Goal: Check status: Check status

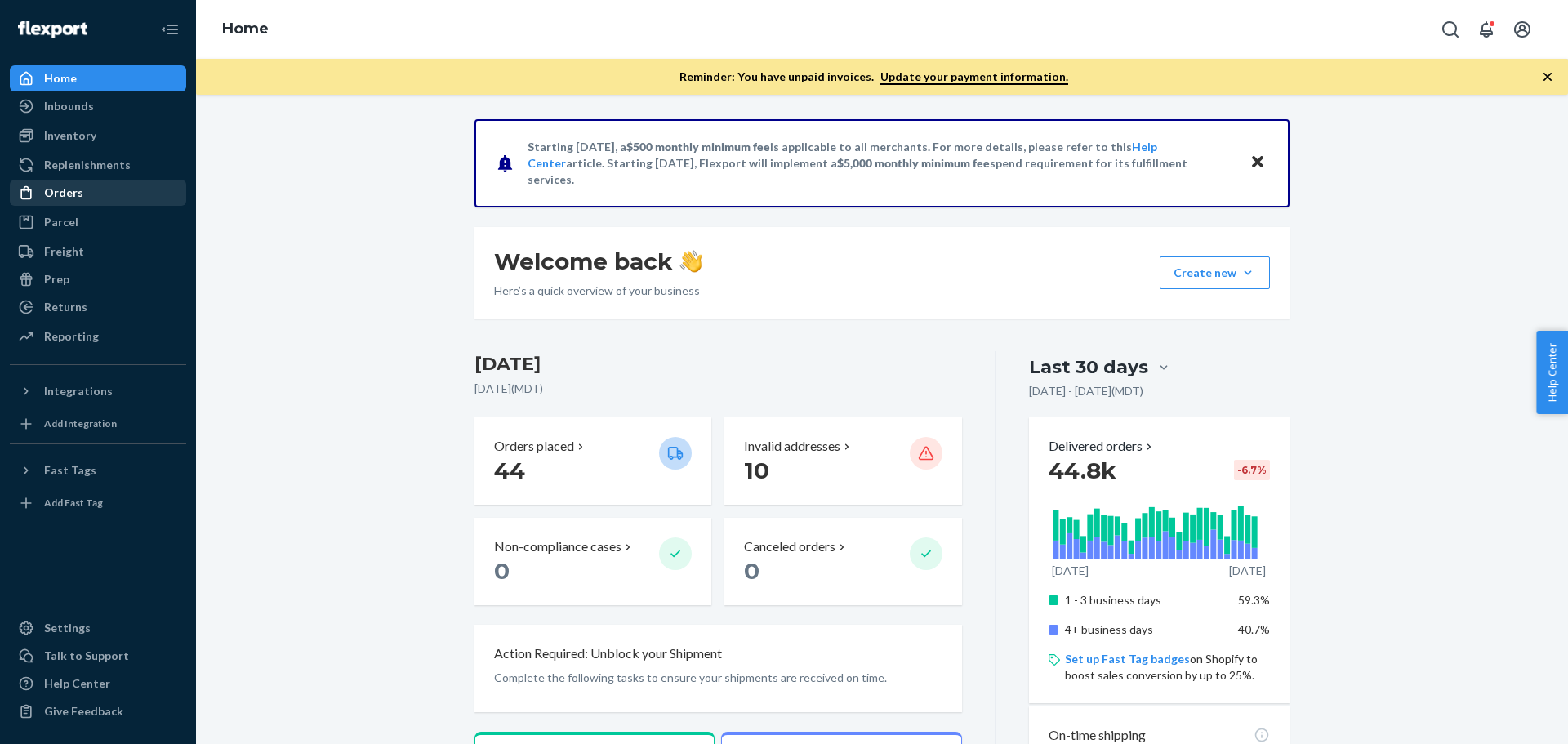
click at [71, 198] on div "Orders" at bounding box center [63, 193] width 39 height 17
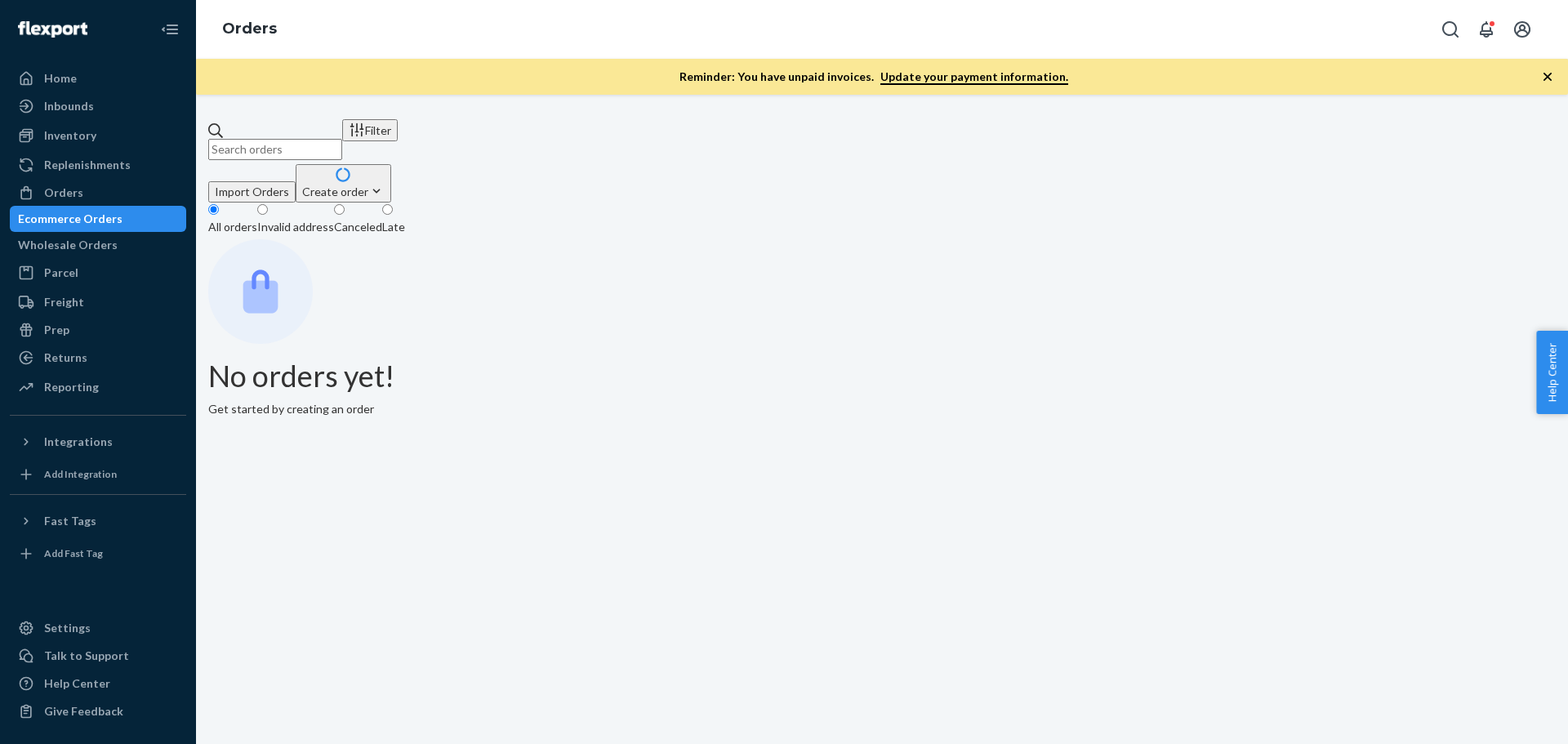
click at [339, 139] on input "text" at bounding box center [275, 150] width 134 height 21
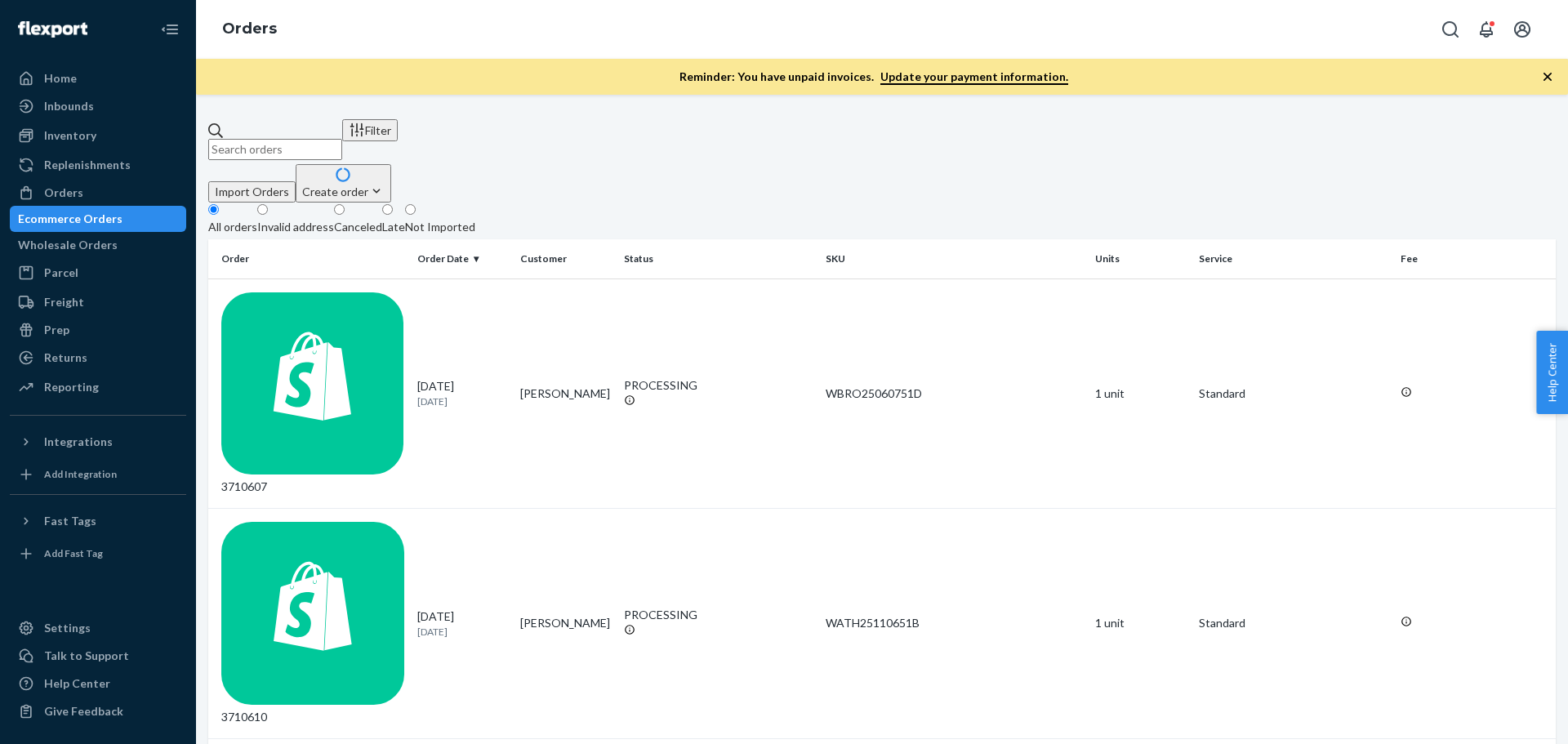
paste input "113-3587511-6576207"
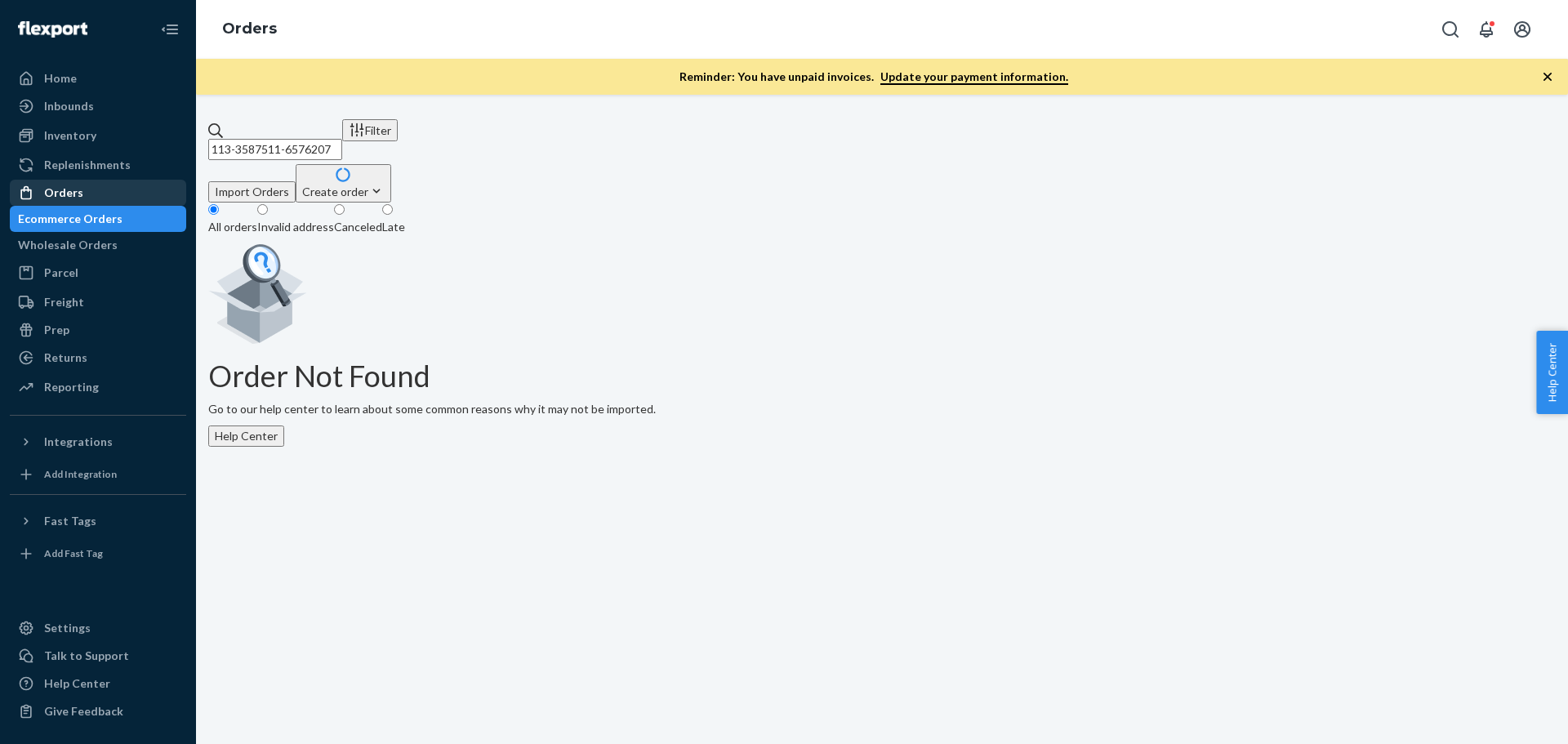
click at [57, 188] on div "Orders" at bounding box center [63, 193] width 39 height 17
click at [293, 139] on input "113-3587511-6576207" at bounding box center [275, 150] width 134 height 21
paste input "2-9381190-537704"
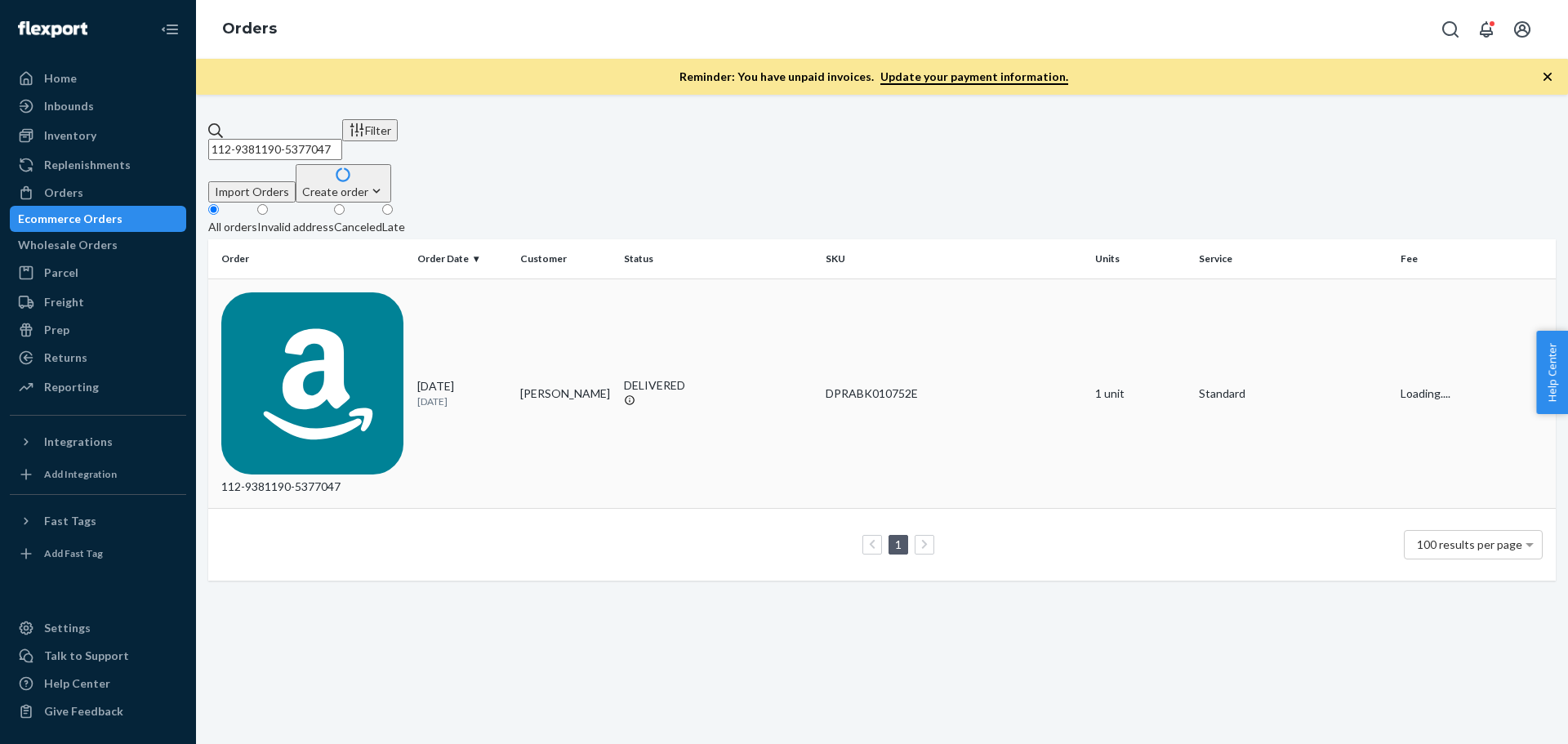
type input "112-9381190-5377047"
click at [341, 292] on div "112-9381190-5377047" at bounding box center [312, 394] width 183 height 203
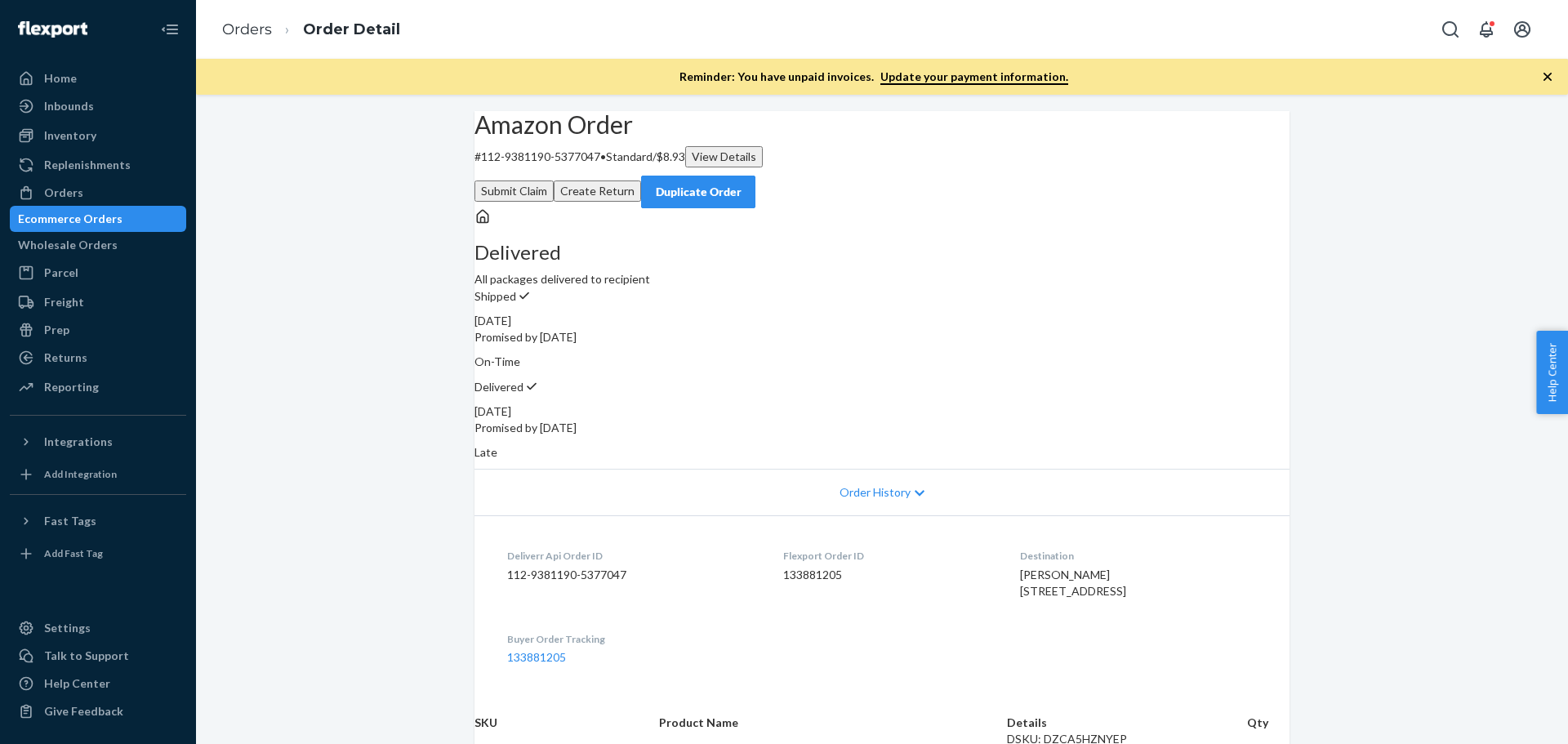
click at [403, 90] on div "Reminder: You have unpaid invoices. Update your payment information." at bounding box center [882, 76] width 1372 height 36
click at [62, 193] on div "Orders" at bounding box center [63, 193] width 39 height 17
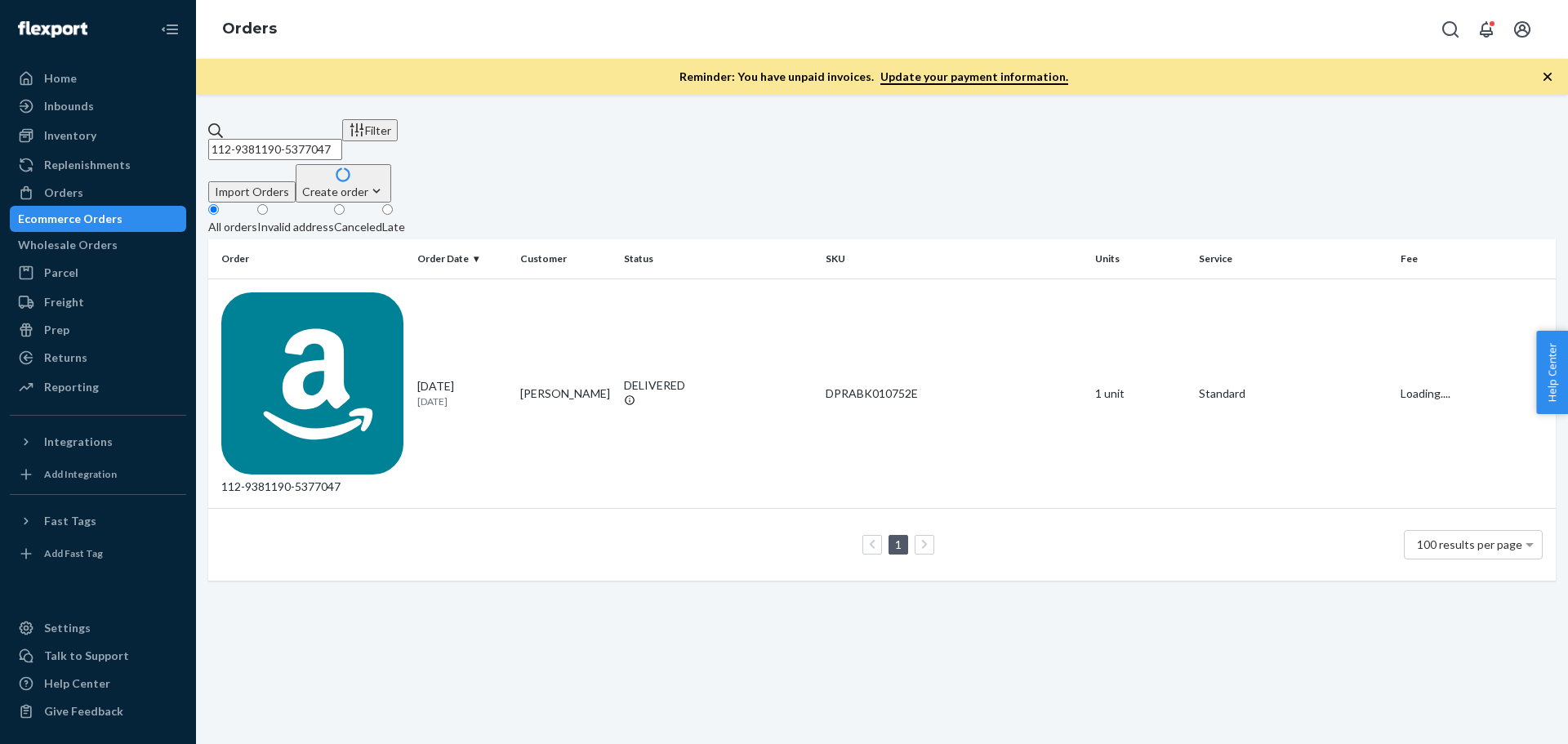
drag, startPoint x: 374, startPoint y: 134, endPoint x: 216, endPoint y: 137, distance: 158.0
click at [216, 137] on div "112-9381190-5377047 Filter Import Orders Create order Ecommerce order Removal o…" at bounding box center [882, 349] width 1348 height 461
paste input "3709705"
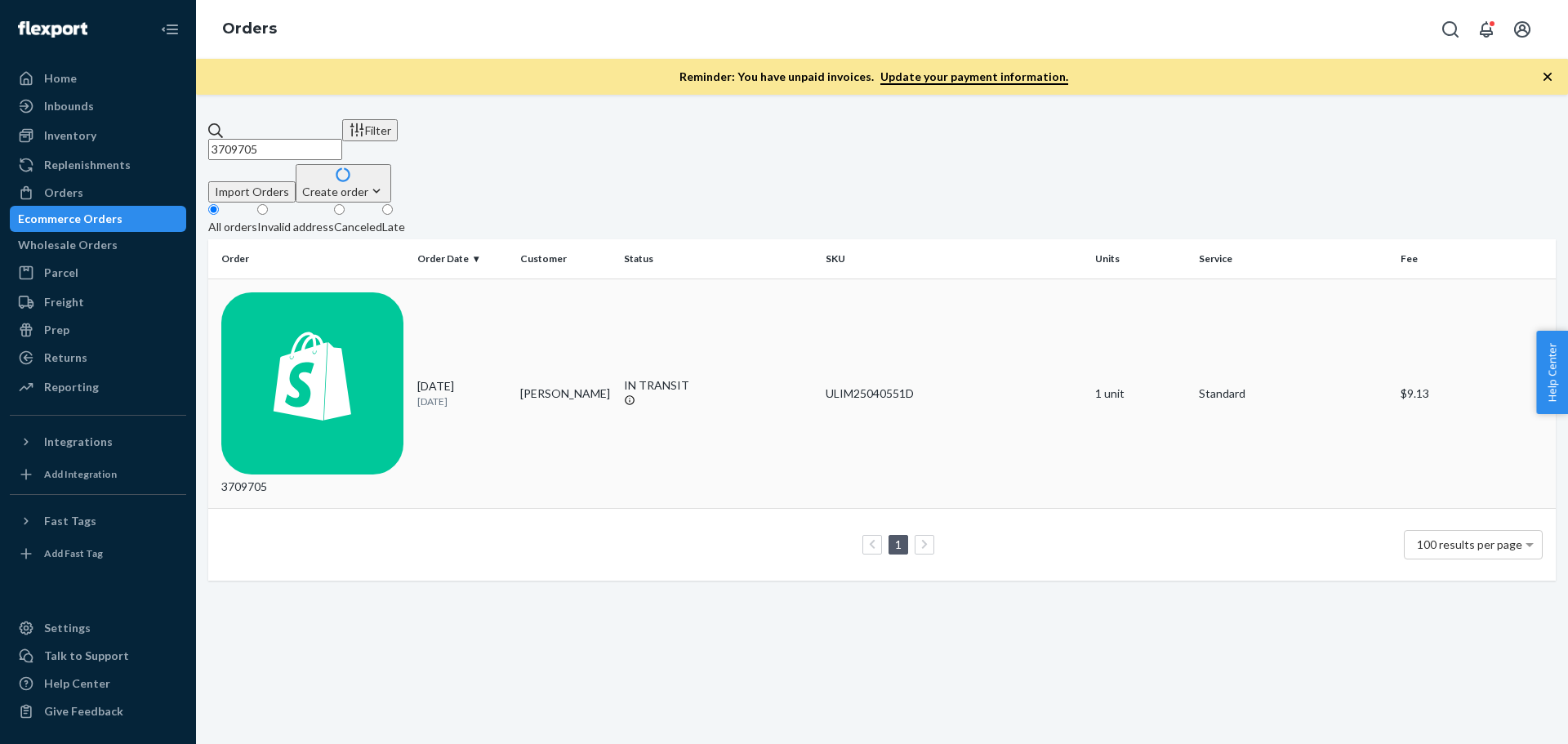
type input "3709705"
click at [294, 292] on div "3709705" at bounding box center [312, 394] width 183 height 203
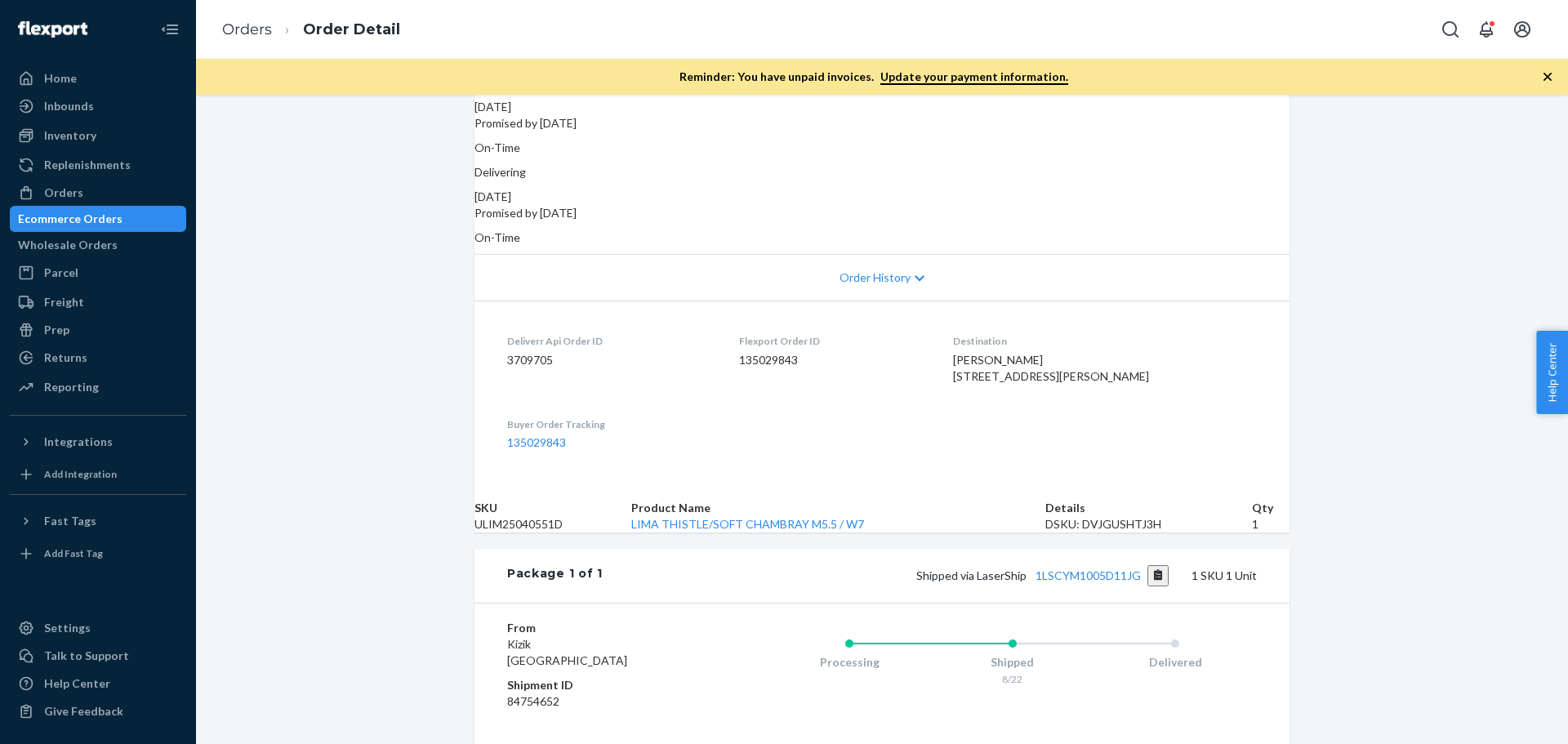
scroll to position [326, 0]
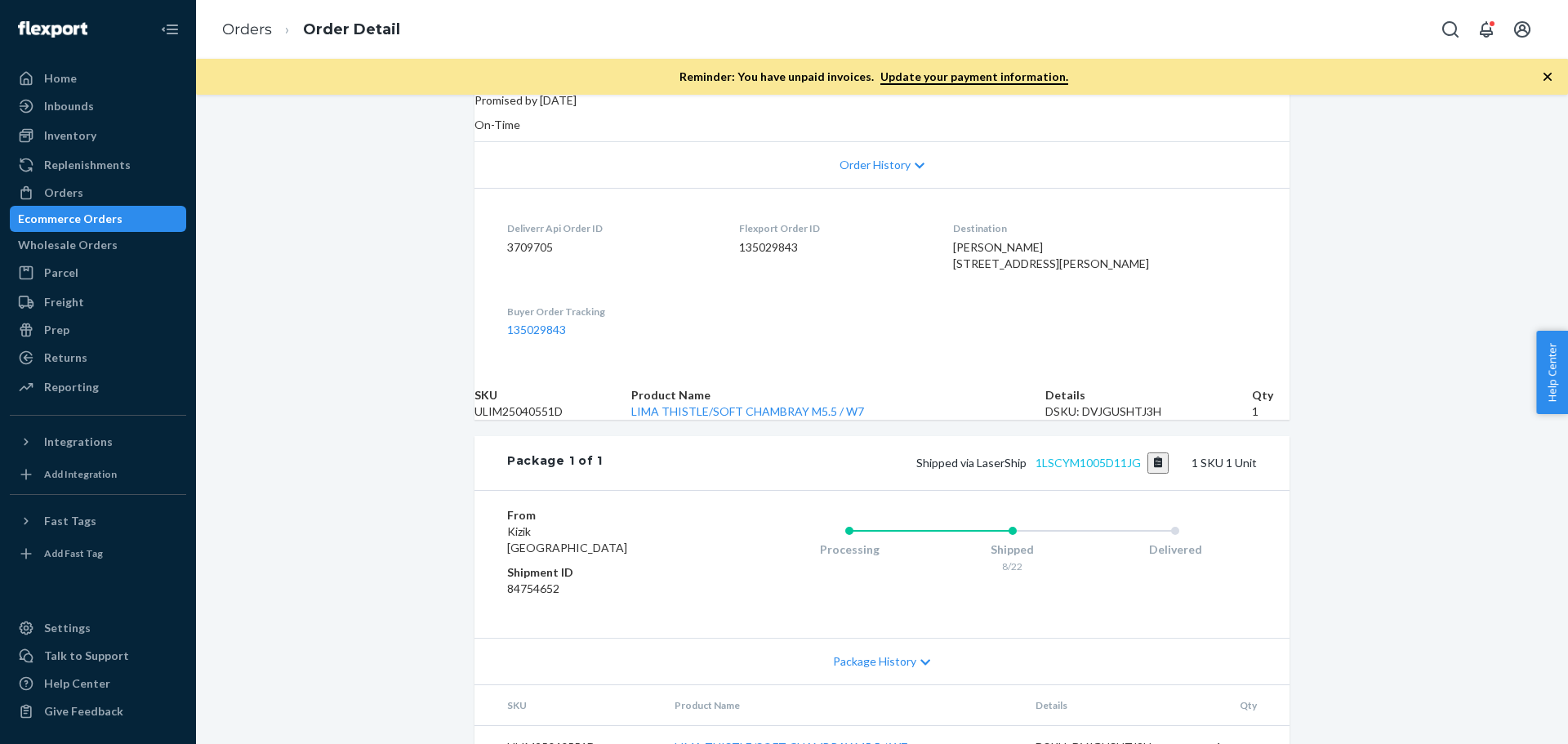
click at [1103, 474] on div "Shipped via LaserShip 1LSCYM1005D11JG 1 SKU 1 Unit" at bounding box center [929, 463] width 654 height 21
click at [1103, 470] on link "1LSCYM1005D11JG" at bounding box center [1088, 463] width 105 height 14
click at [109, 193] on div "Orders" at bounding box center [98, 193] width 173 height 23
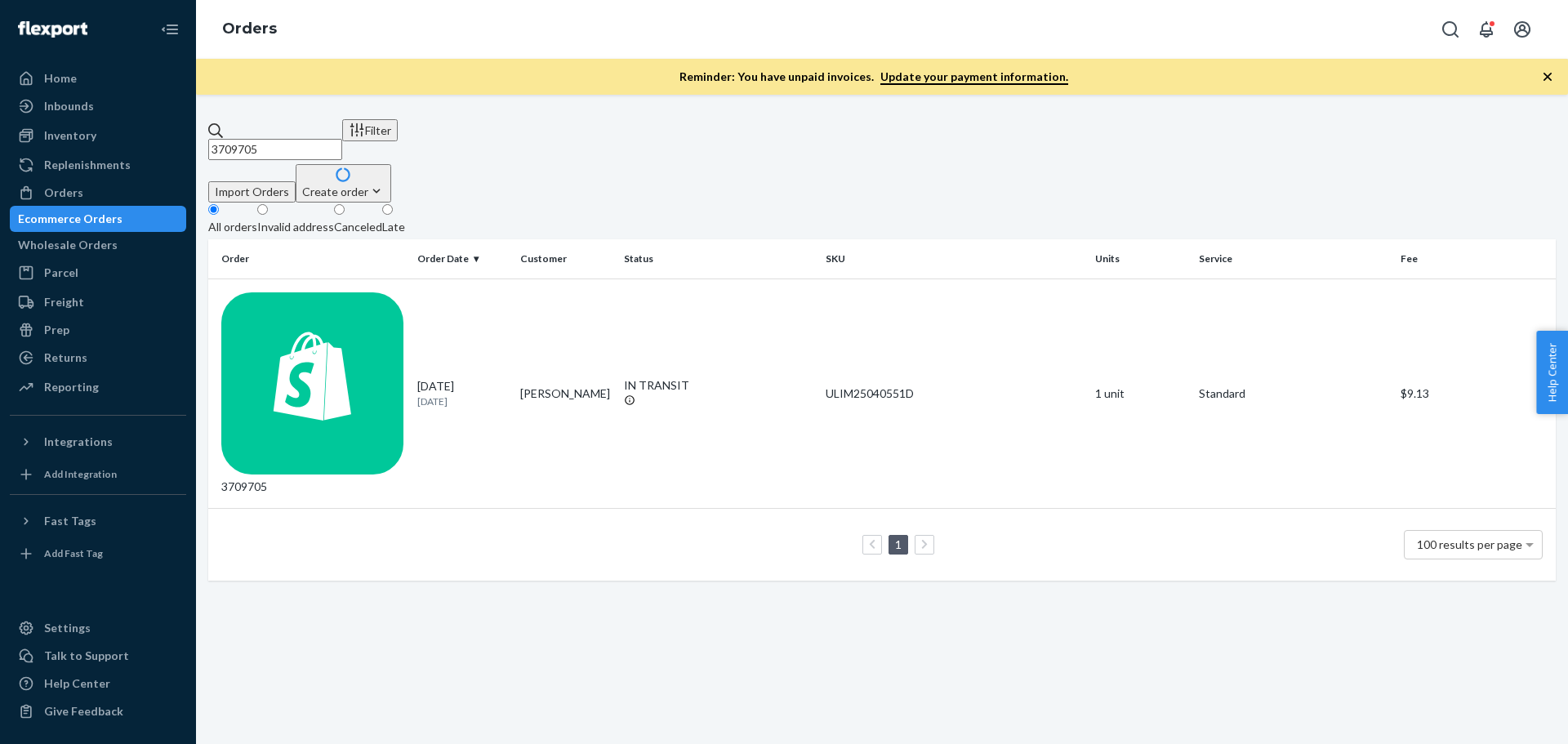
drag, startPoint x: 292, startPoint y: 139, endPoint x: 196, endPoint y: 140, distance: 96.0
click at [196, 140] on div "3709705 Filter Import Orders Create order Ecommerce order Removal order All ord…" at bounding box center [882, 419] width 1372 height 649
paste input "615"
type input "3706155"
click at [280, 292] on div "3706155" at bounding box center [312, 394] width 183 height 203
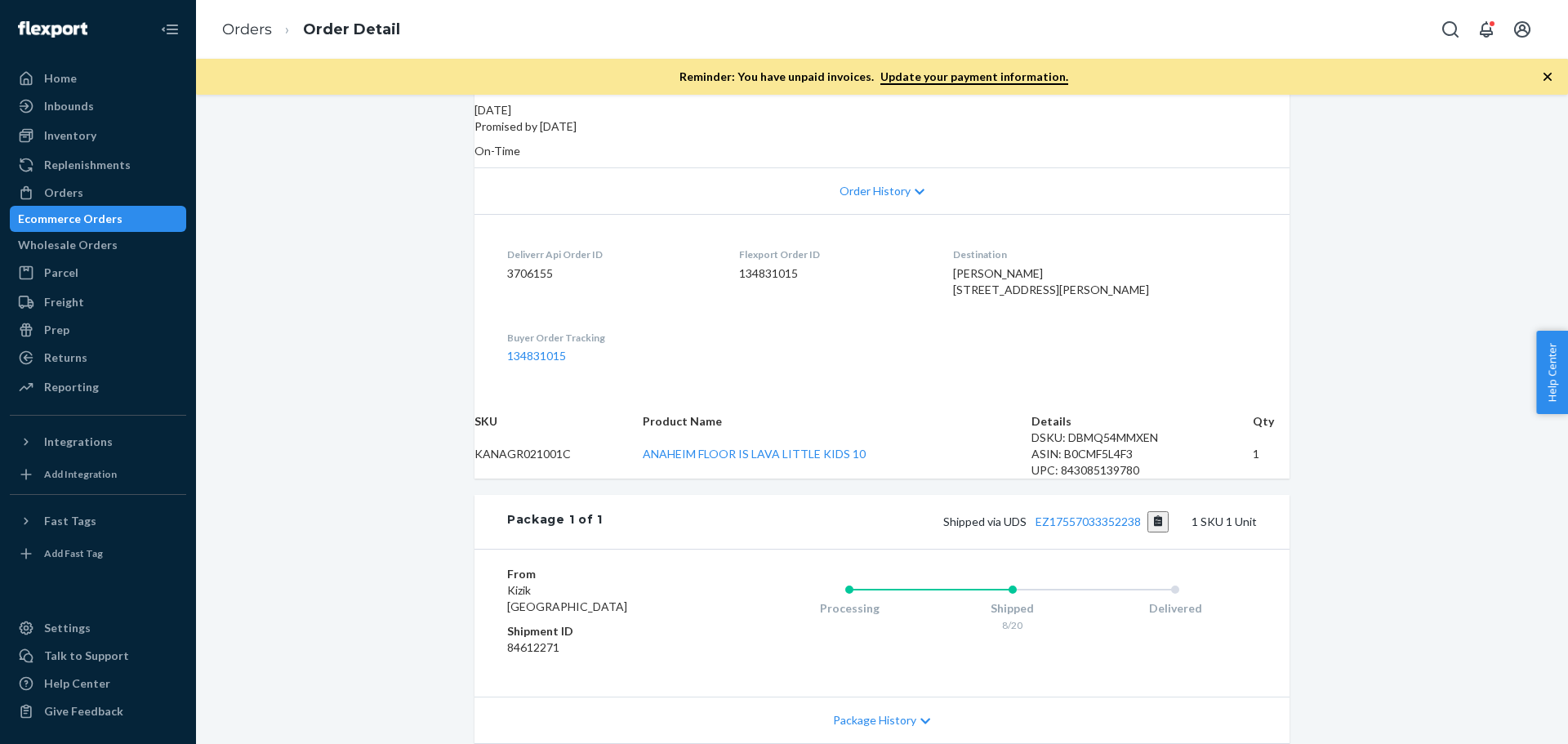
scroll to position [326, 0]
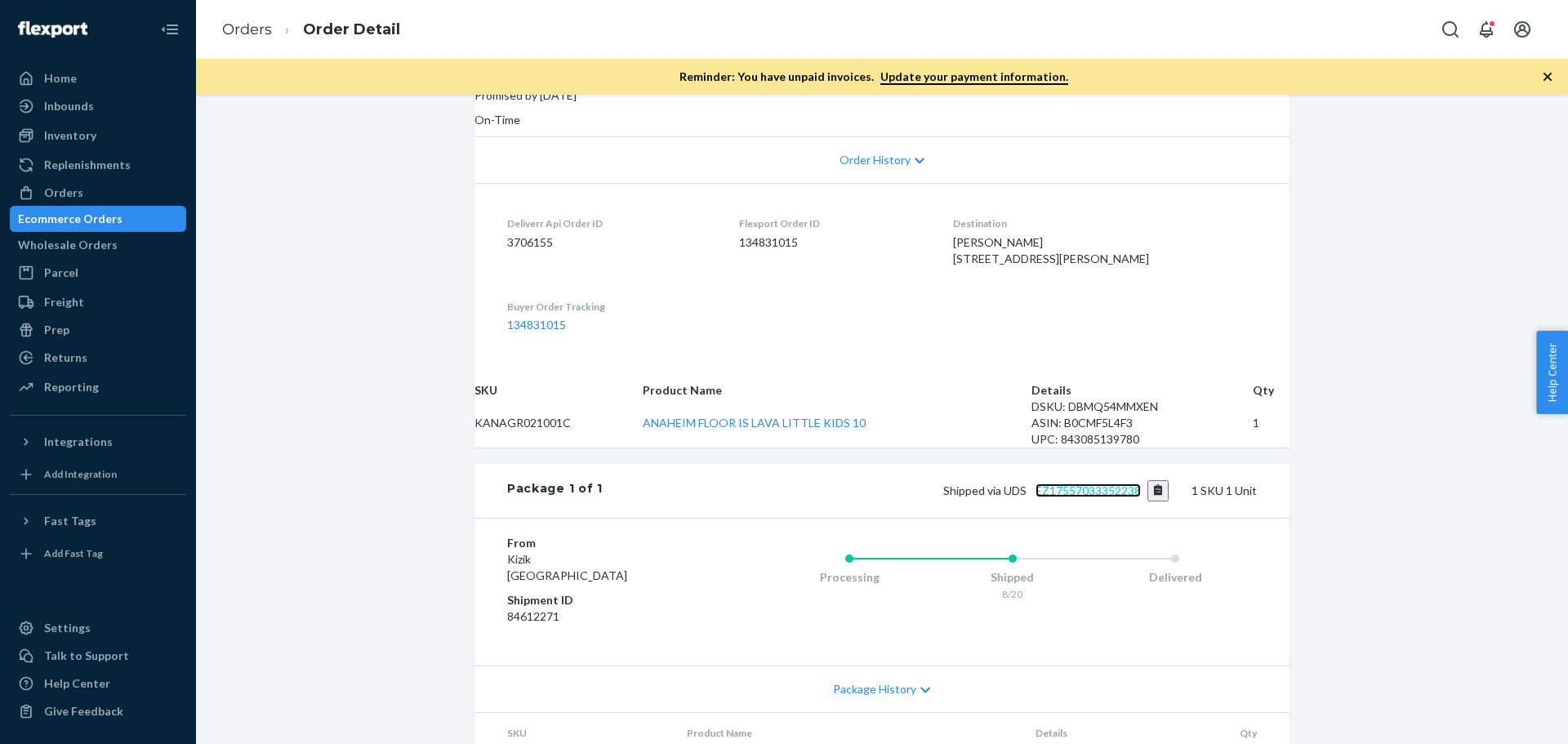
click at [1060, 497] on link "EZ17557033352238" at bounding box center [1088, 490] width 105 height 14
click at [60, 197] on div "Orders" at bounding box center [63, 193] width 39 height 17
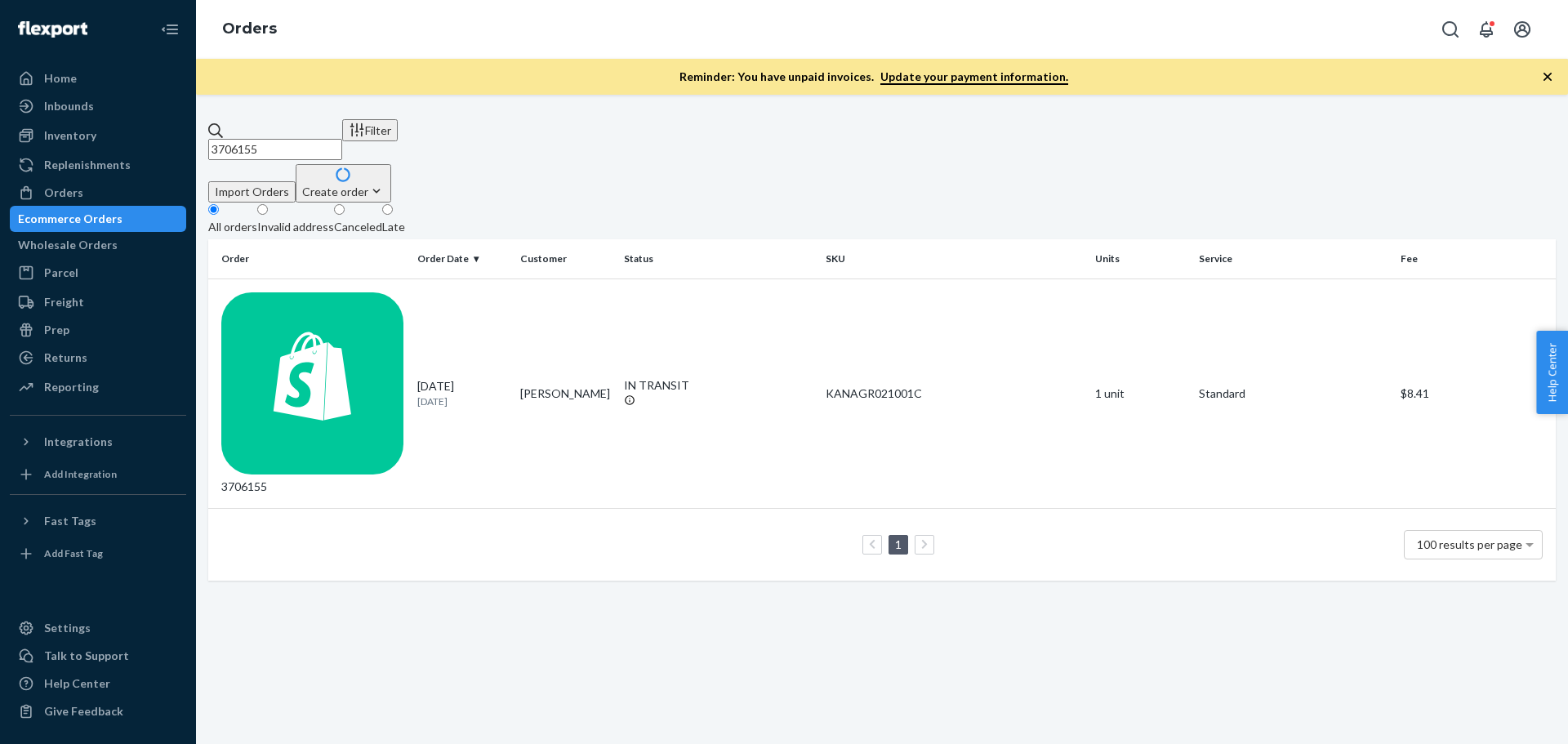
drag, startPoint x: 332, startPoint y: 134, endPoint x: -43, endPoint y: 134, distance: 375.0
click at [0, 134] on html "Home Inbounds Shipping Plans Problems Inventory Products Replenishments Orders …" at bounding box center [784, 372] width 1568 height 744
paste input "7516"
type input "3707516"
click at [289, 292] on div "3707516" at bounding box center [312, 394] width 183 height 203
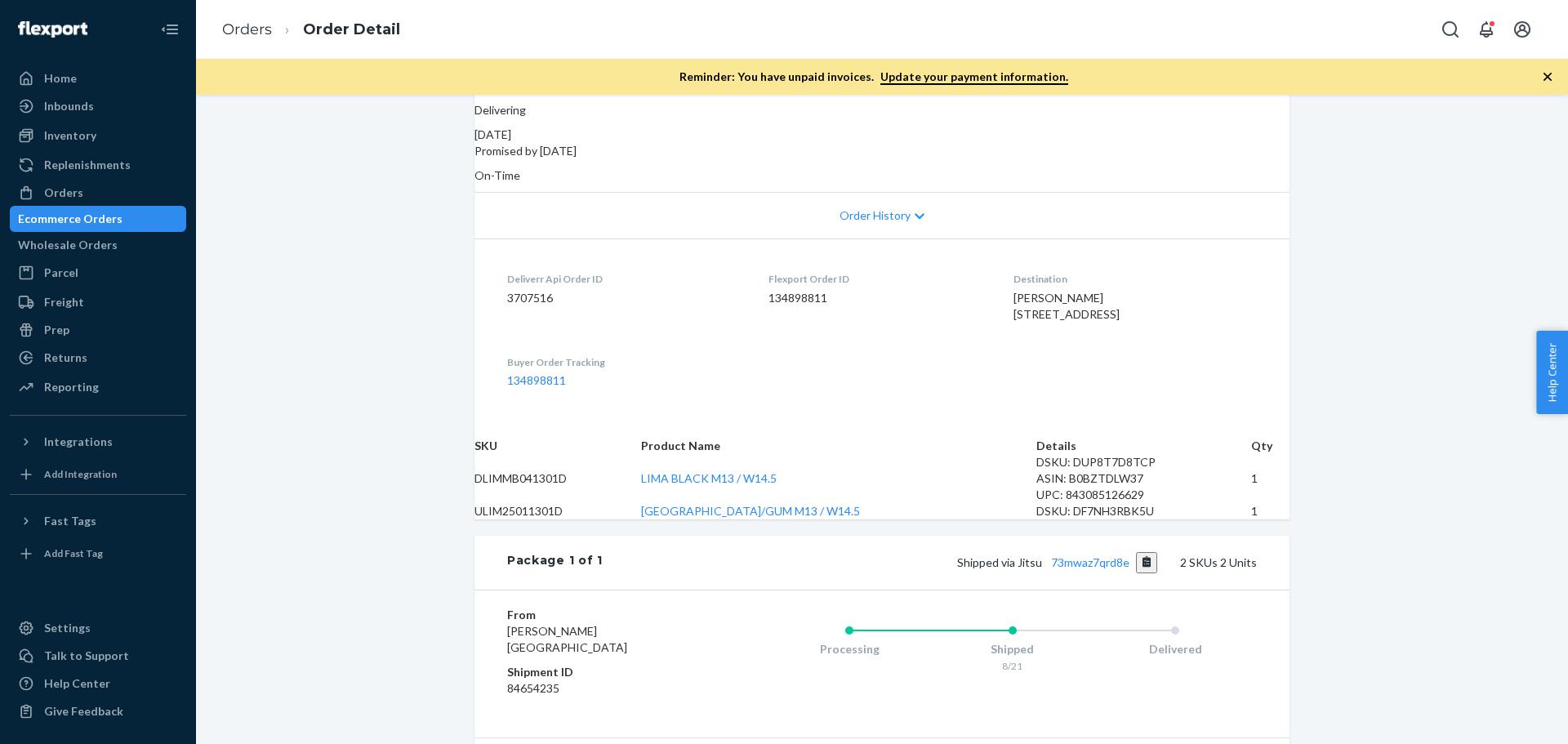
scroll to position [326, 0]
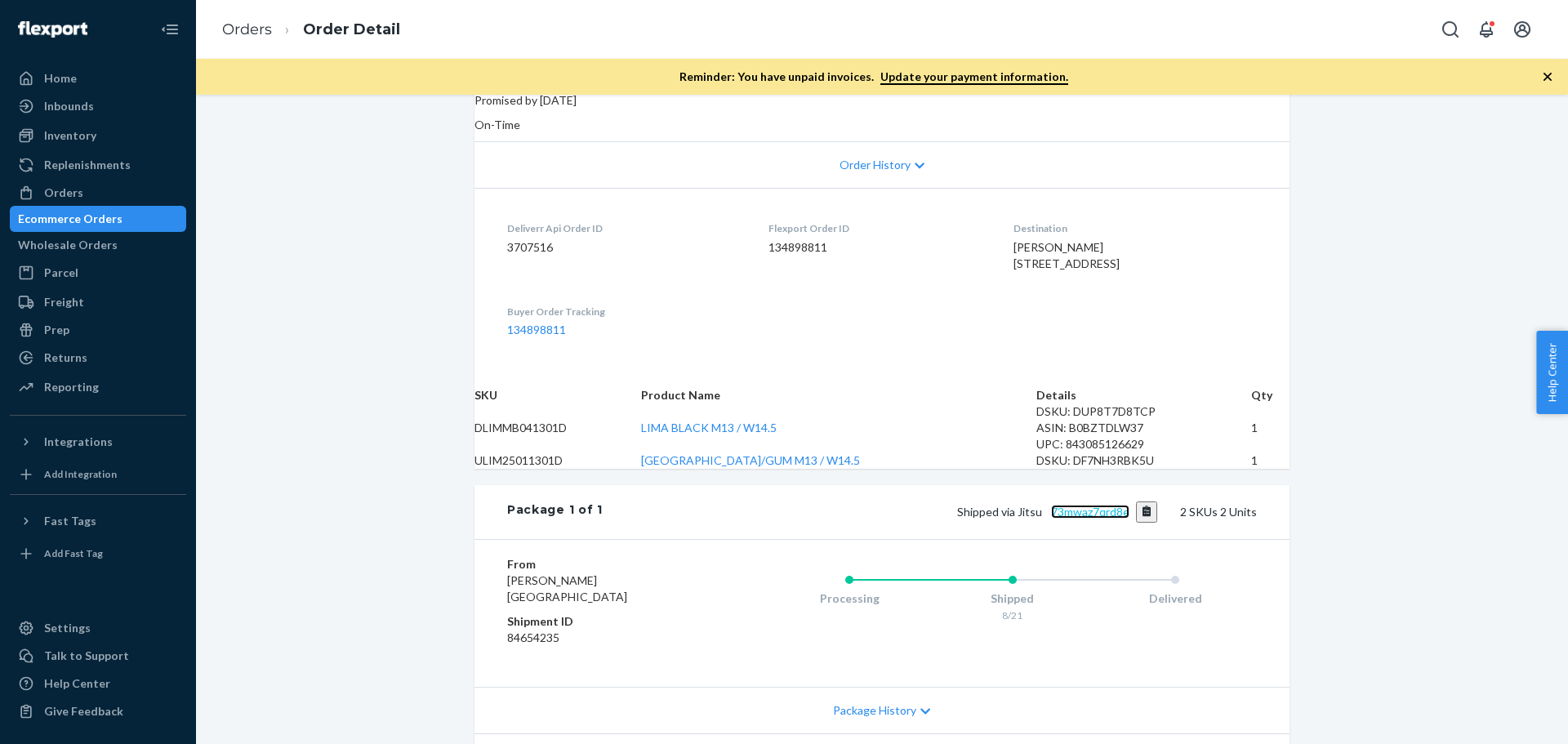
click at [1106, 519] on link "73mwaz7qrd8e" at bounding box center [1090, 512] width 79 height 14
click at [61, 196] on div "Orders" at bounding box center [63, 193] width 39 height 17
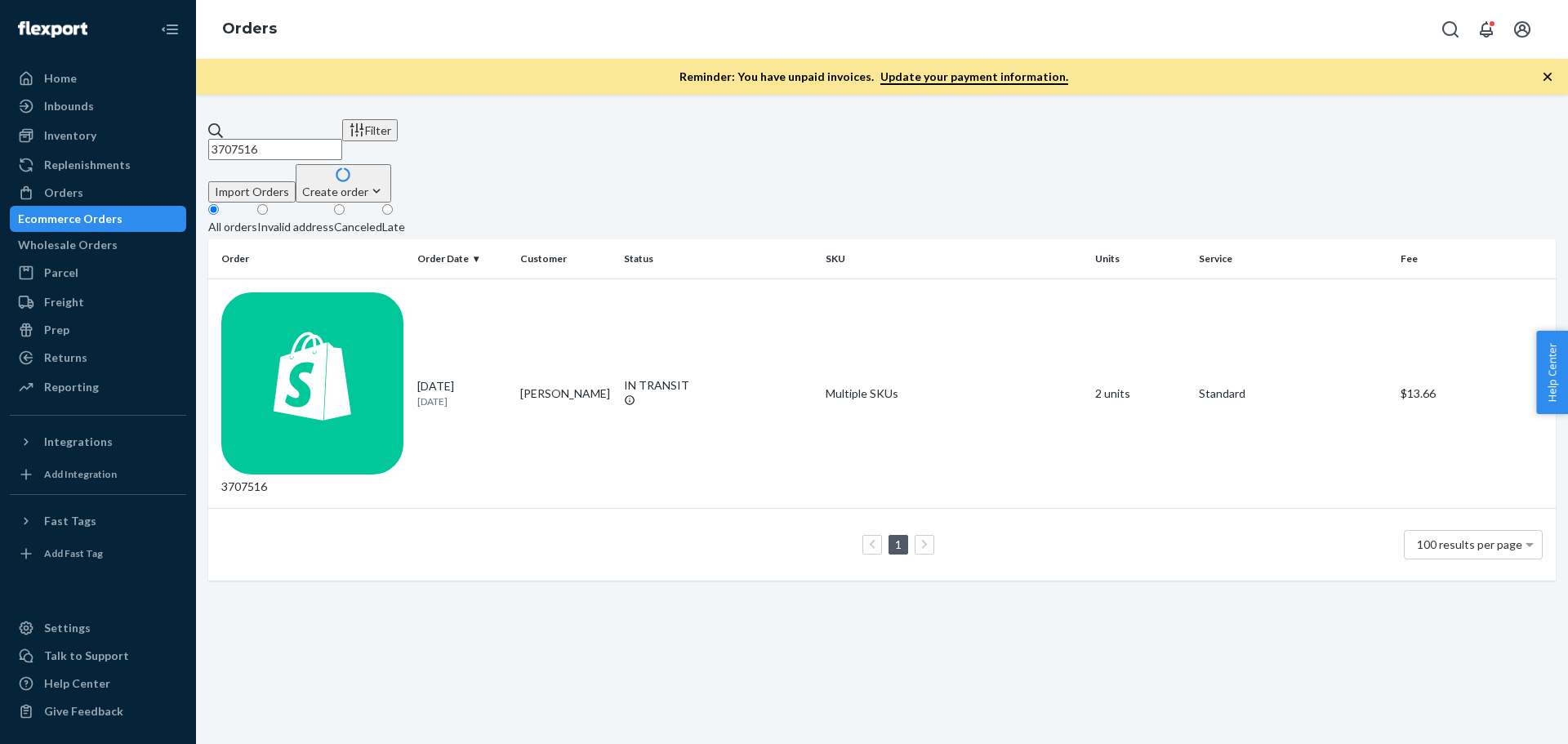
drag, startPoint x: 401, startPoint y: 124, endPoint x: 216, endPoint y: 148, distance: 186.6
click at [216, 148] on div "3707516 Filter Import Orders Create order Ecommerce order Removal order All ord…" at bounding box center [882, 349] width 1348 height 461
paste input "1091"
type input "3701091"
click at [280, 294] on div "3701091" at bounding box center [312, 394] width 183 height 203
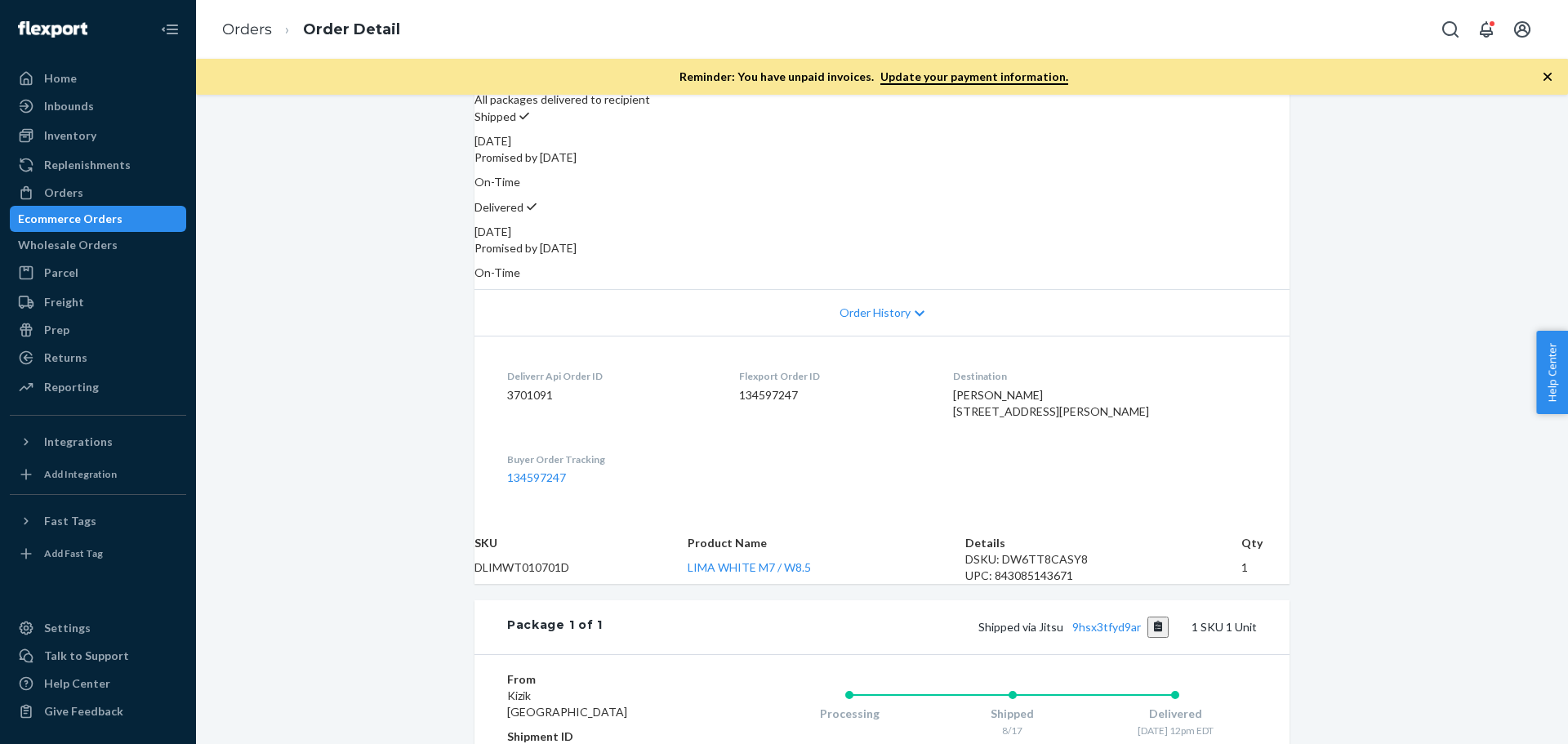
scroll to position [245, 0]
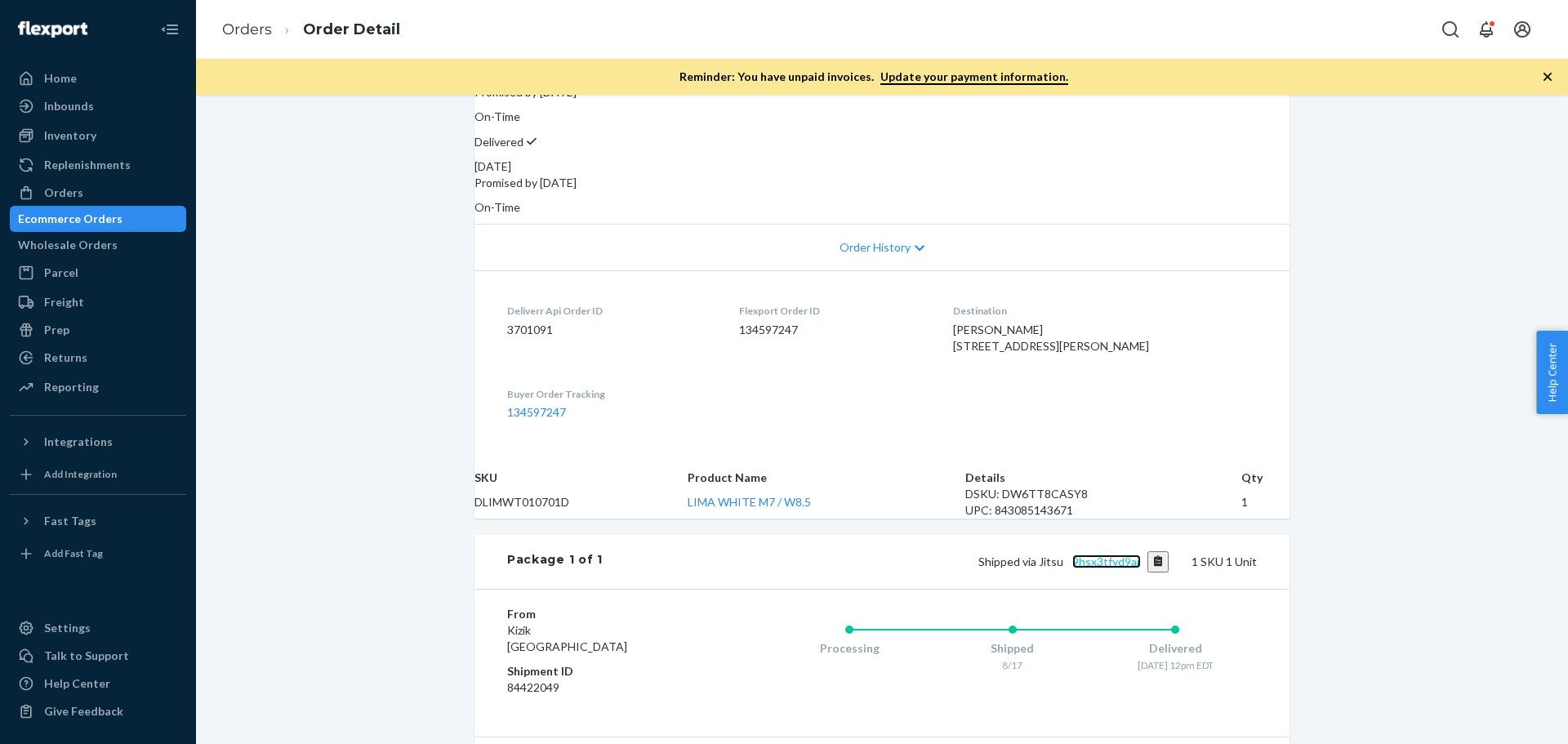
click at [1101, 568] on link "9hsx3tfyd9ar" at bounding box center [1106, 562] width 68 height 14
click at [61, 193] on div "Orders" at bounding box center [63, 193] width 39 height 17
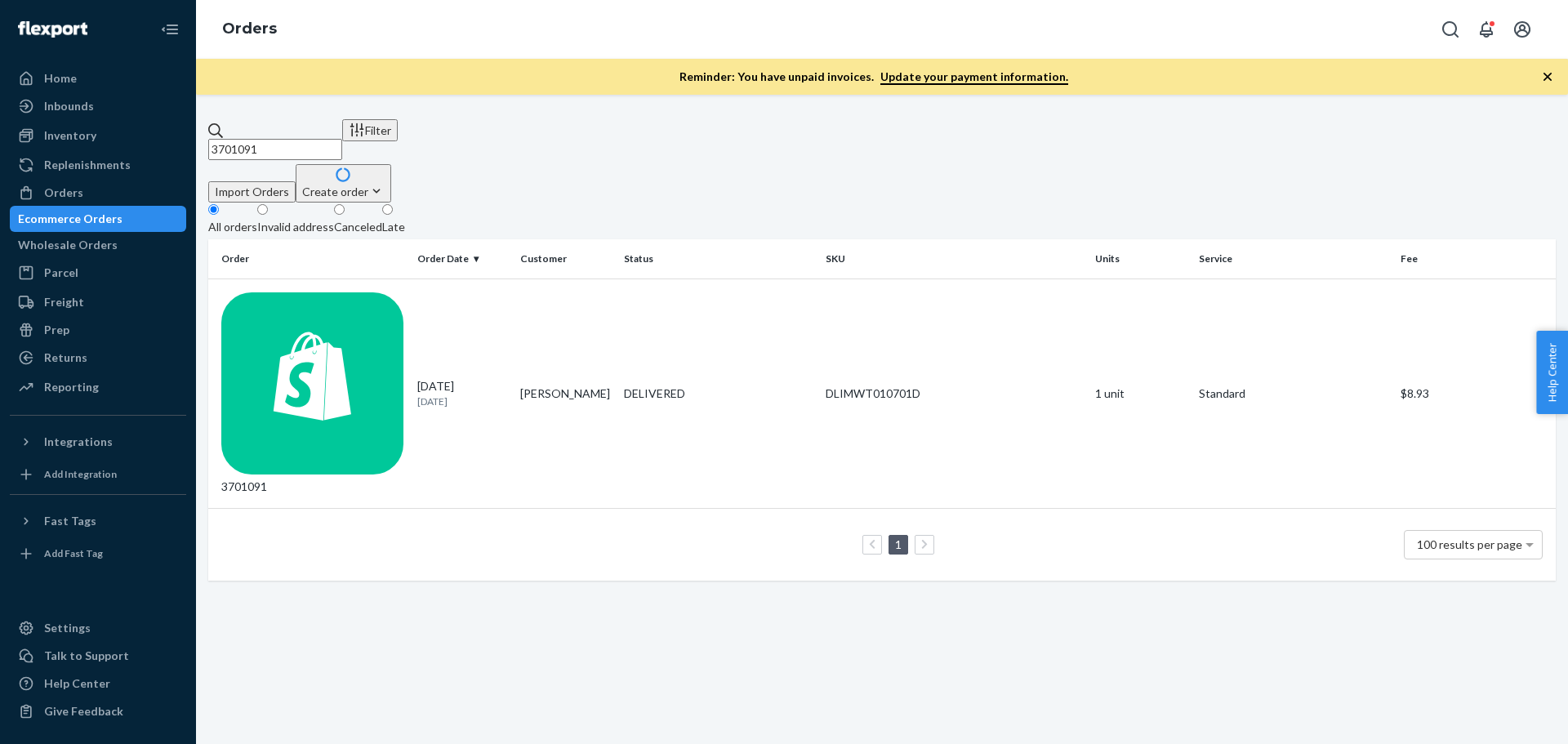
click at [278, 139] on input "3701091" at bounding box center [275, 150] width 134 height 21
paste input "8478"
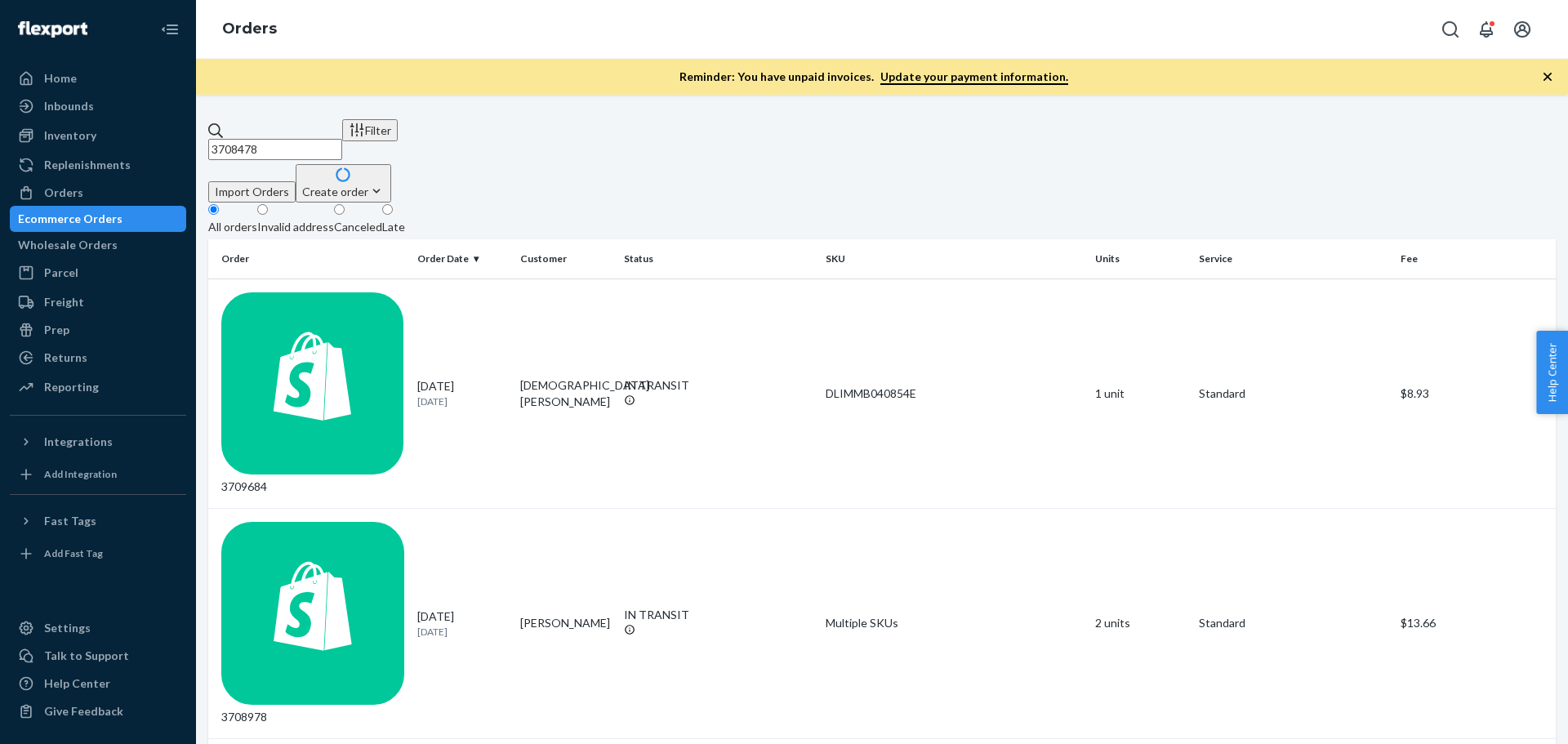
drag, startPoint x: 372, startPoint y: 129, endPoint x: 215, endPoint y: 129, distance: 157.0
click at [108, 185] on div "Orders" at bounding box center [98, 193] width 173 height 23
drag, startPoint x: 320, startPoint y: 138, endPoint x: 192, endPoint y: 141, distance: 128.0
click at [192, 141] on div "Home Inbounds Shipping Plans Problems Inventory Products Replenishments Orders …" at bounding box center [784, 372] width 1568 height 744
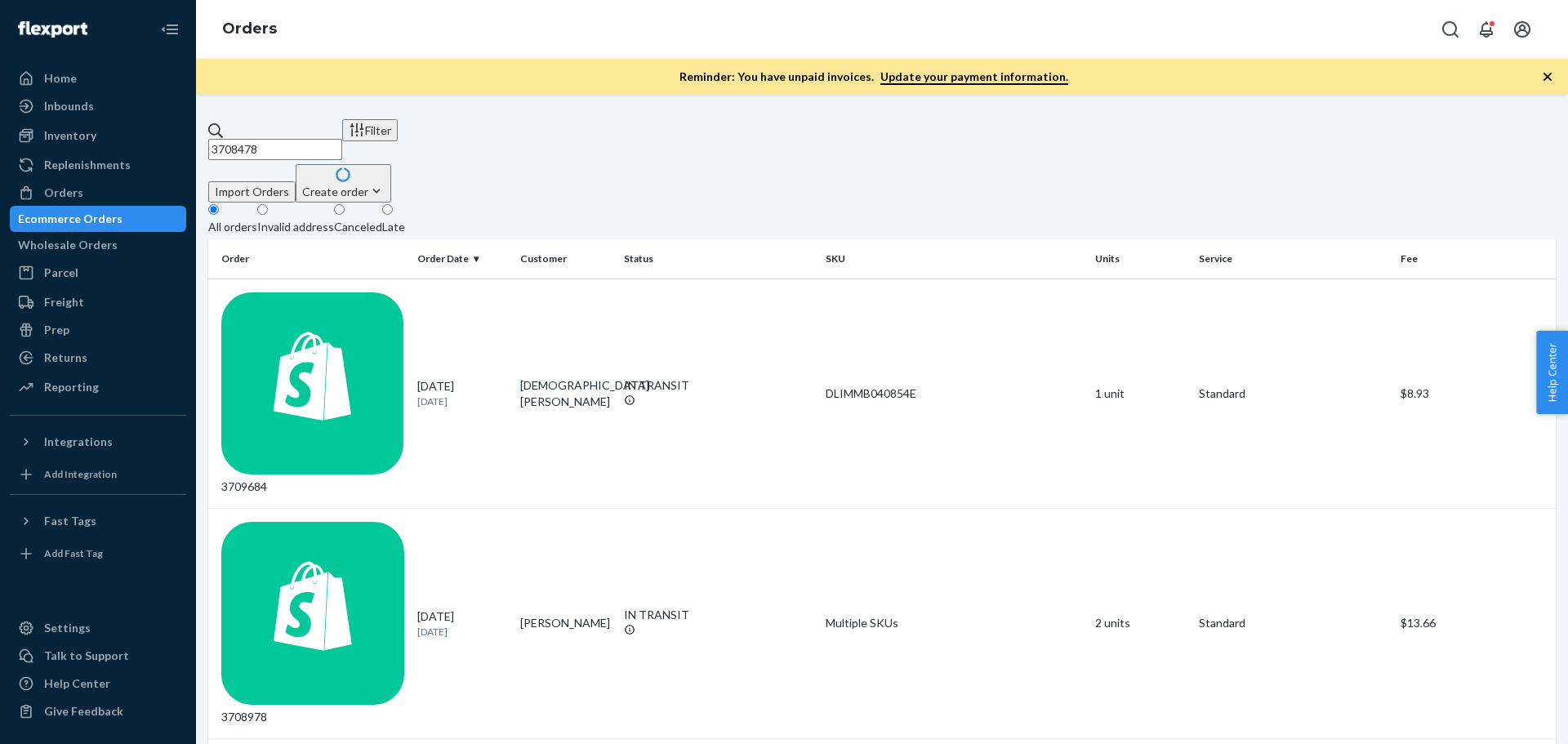
paste input "692534"
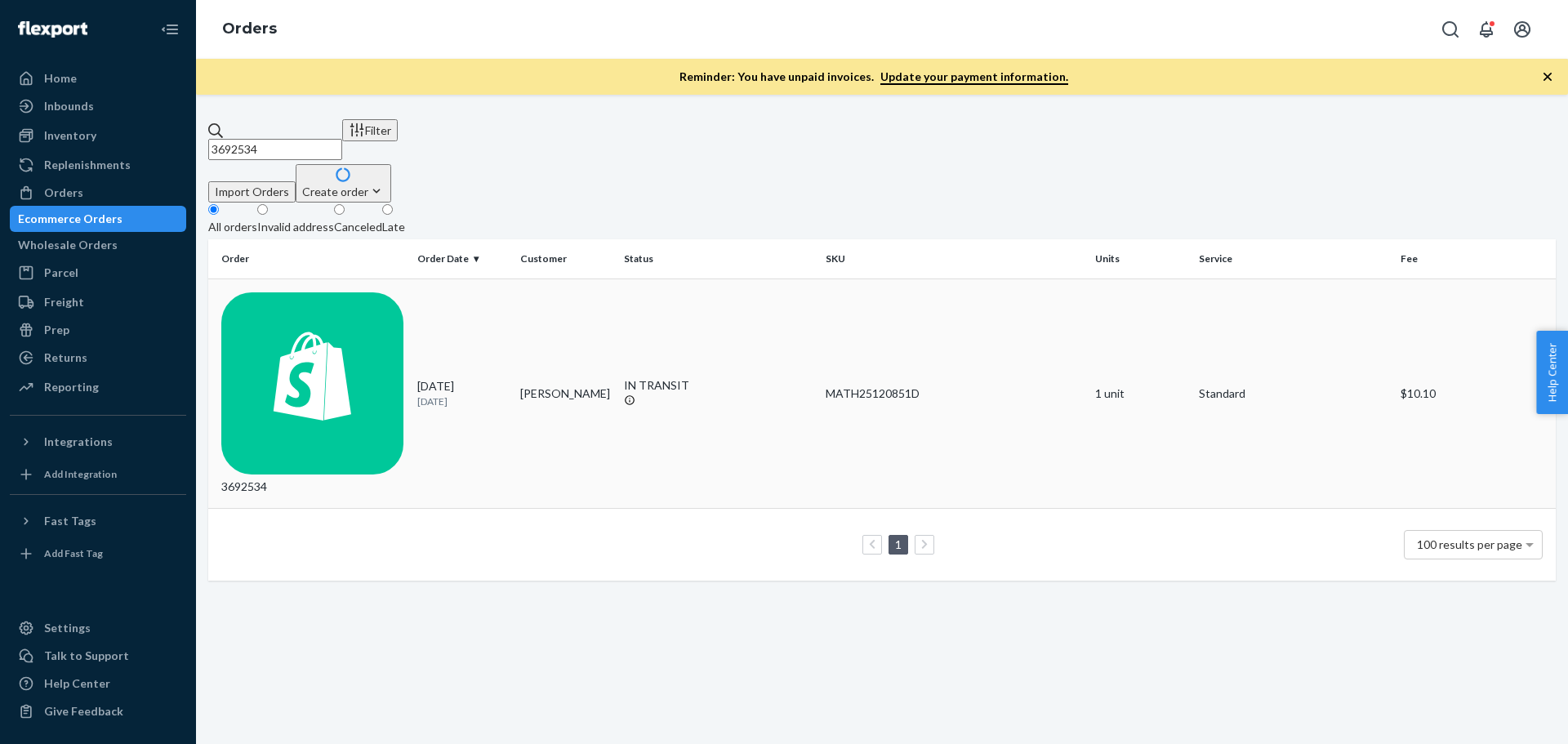
type input "3692534"
click at [271, 292] on div "3692534" at bounding box center [312, 394] width 183 height 203
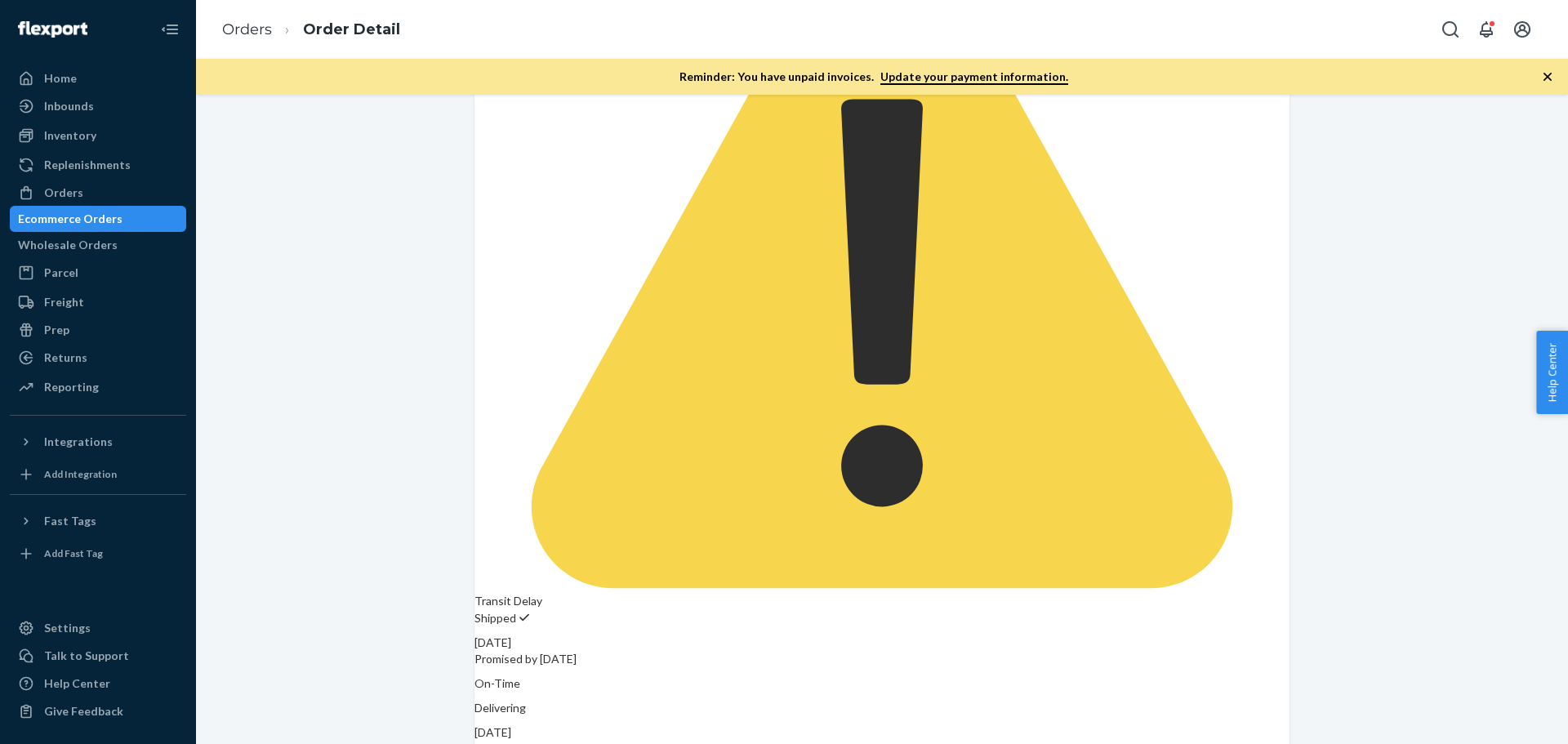
scroll to position [434, 0]
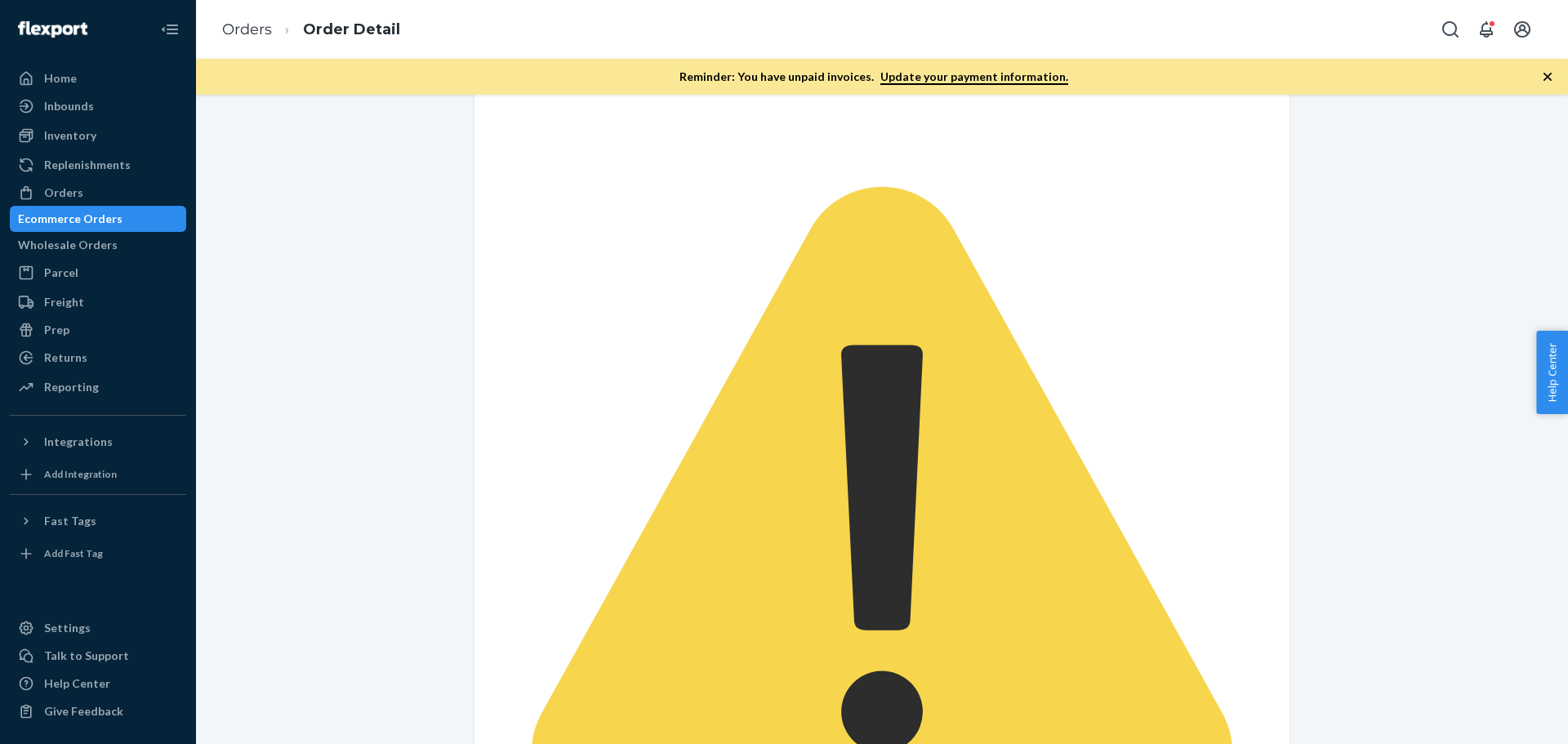
scroll to position [189, 0]
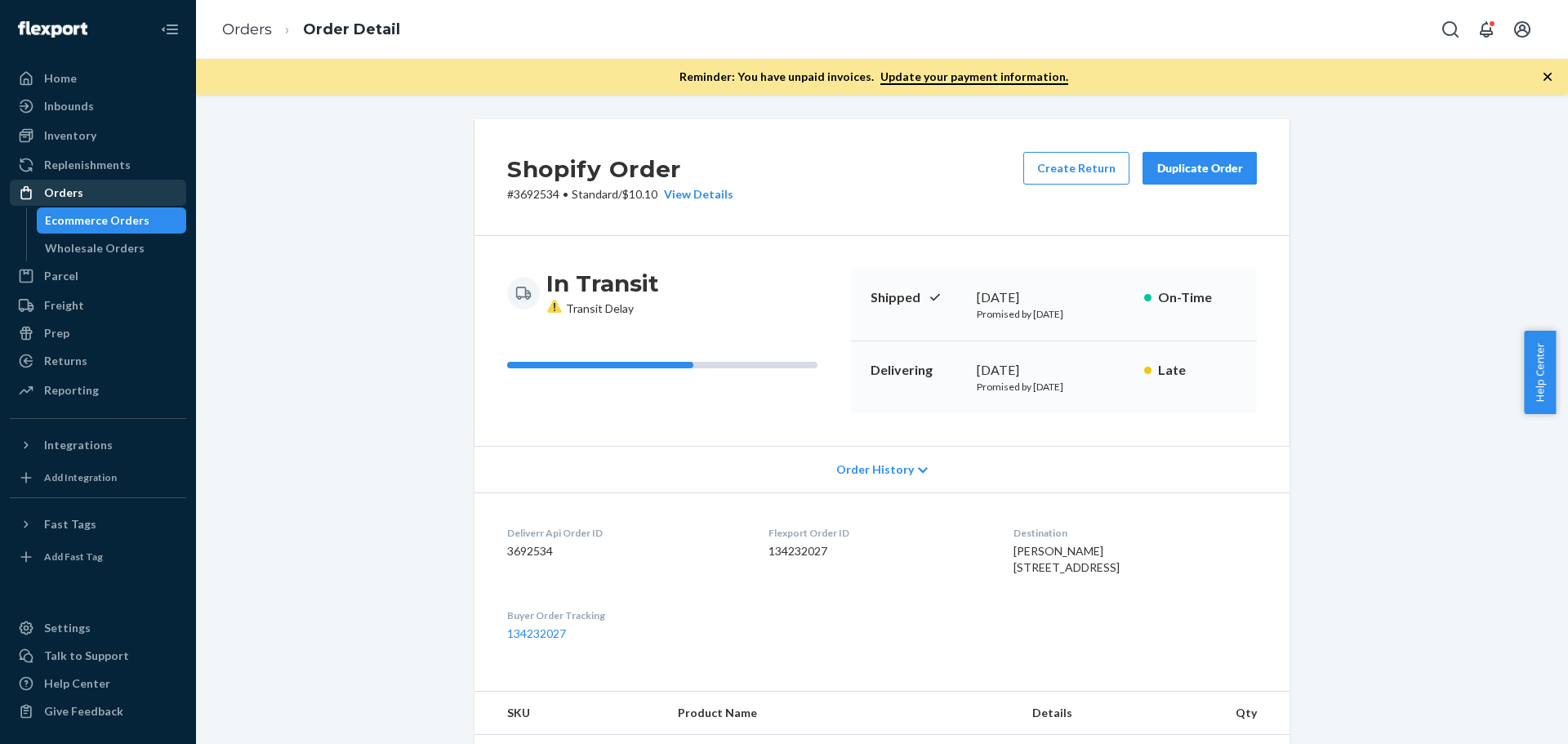
click at [84, 193] on div "Orders" at bounding box center [98, 193] width 173 height 23
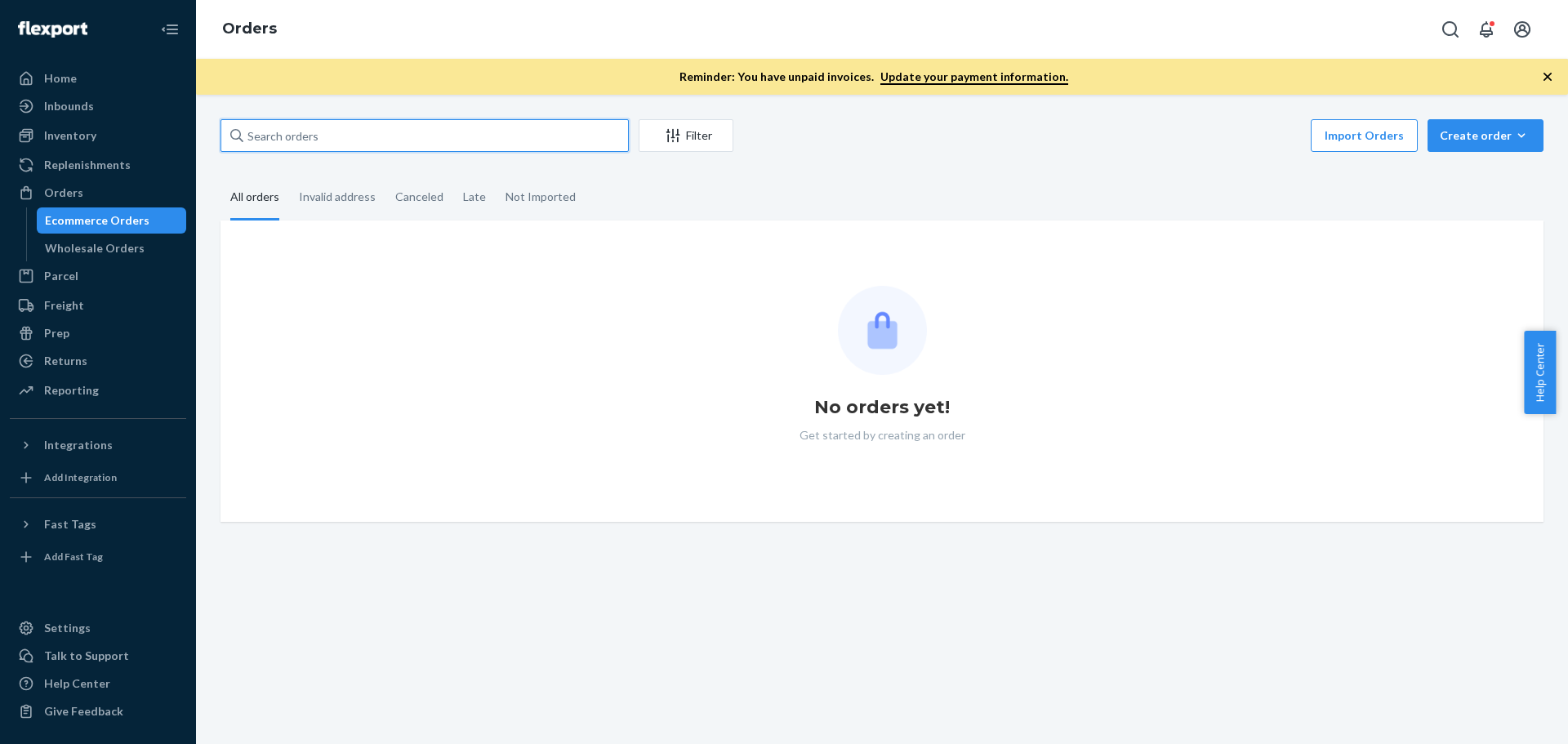
click at [305, 133] on input "text" at bounding box center [424, 135] width 409 height 32
paste input "3710333"
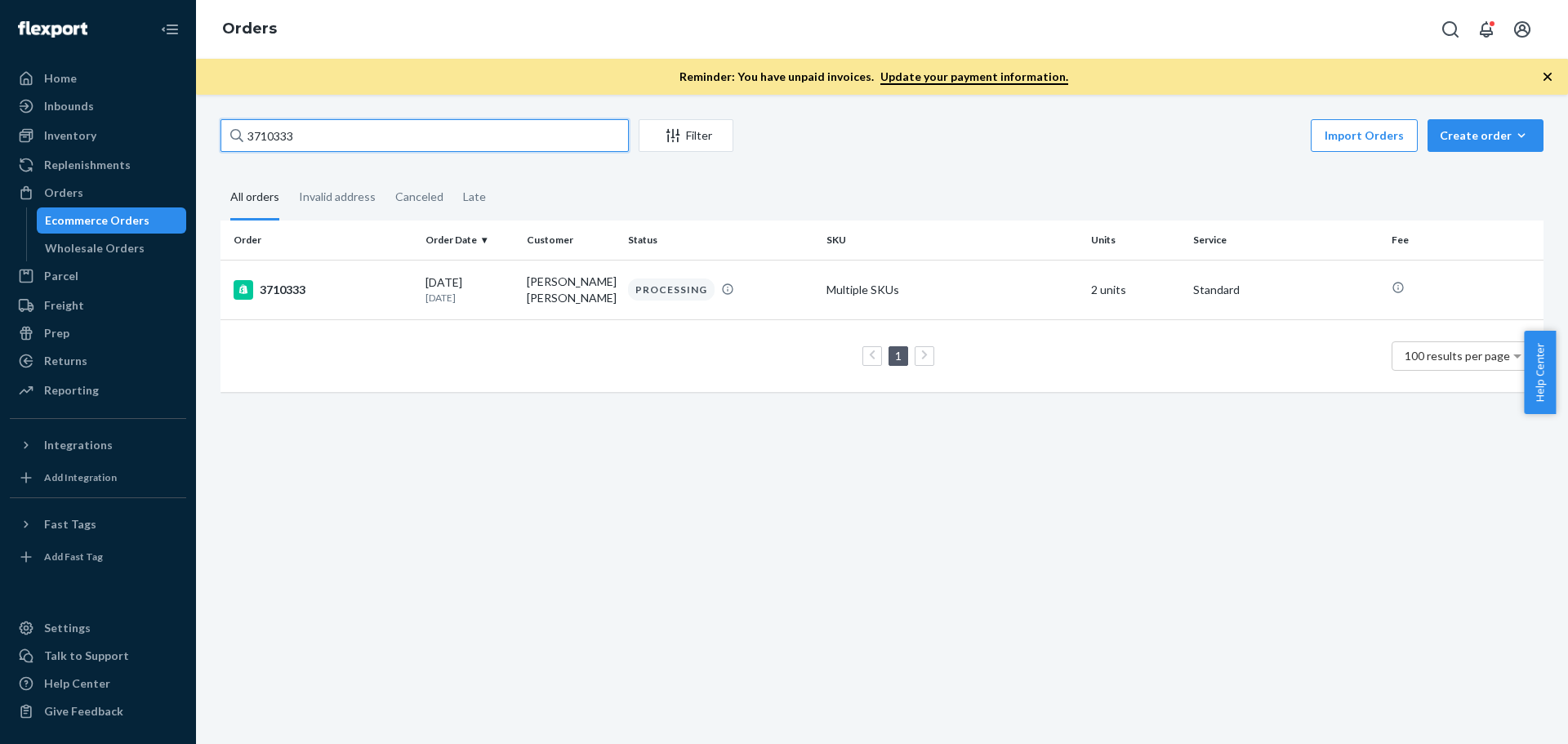
drag, startPoint x: 295, startPoint y: 137, endPoint x: 212, endPoint y: 133, distance: 83.1
click at [212, 133] on div "3710333 Filter Import Orders Create order Ecommerce order Removal order All ord…" at bounding box center [882, 263] width 1348 height 289
paste input "0544"
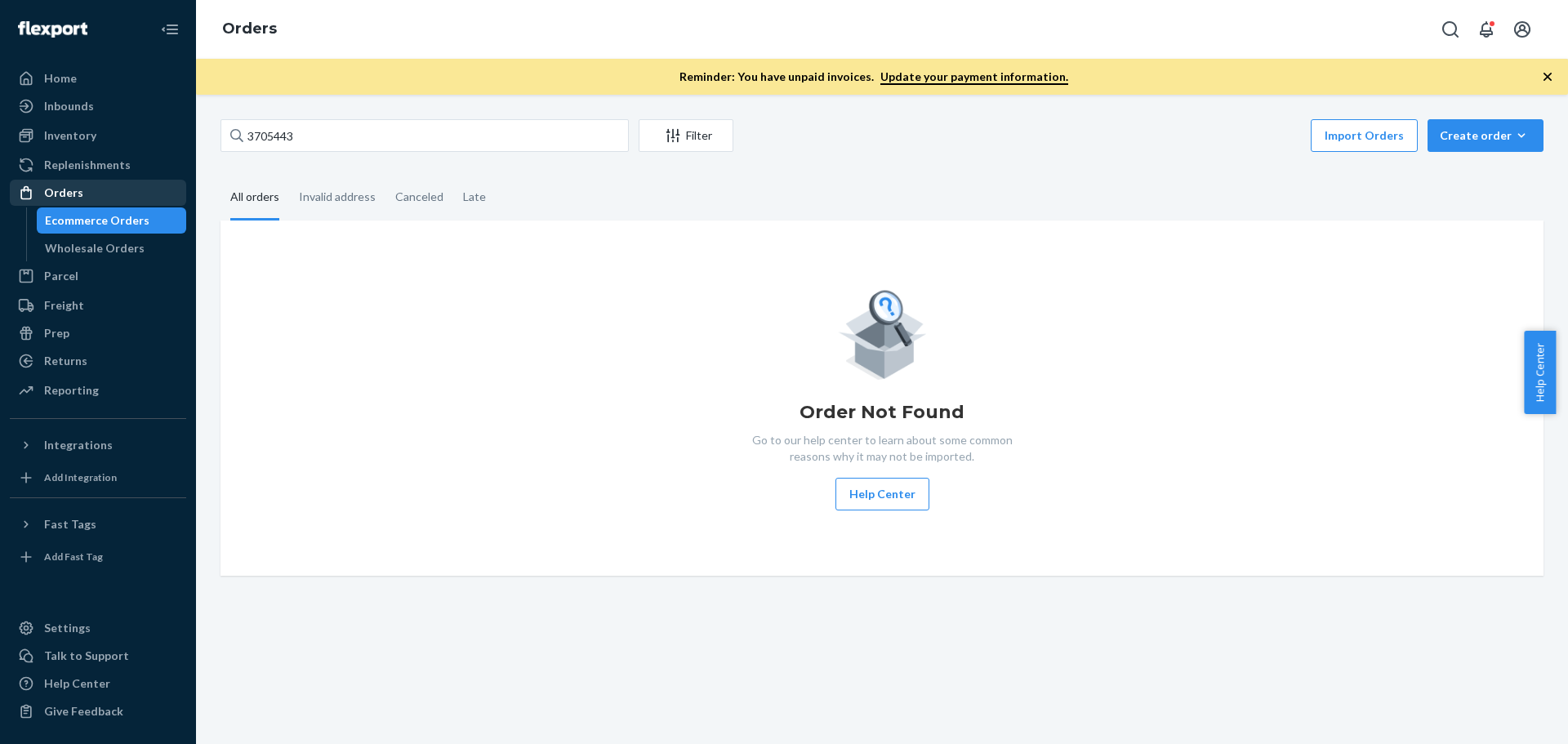
click at [121, 193] on div "Orders" at bounding box center [98, 193] width 173 height 23
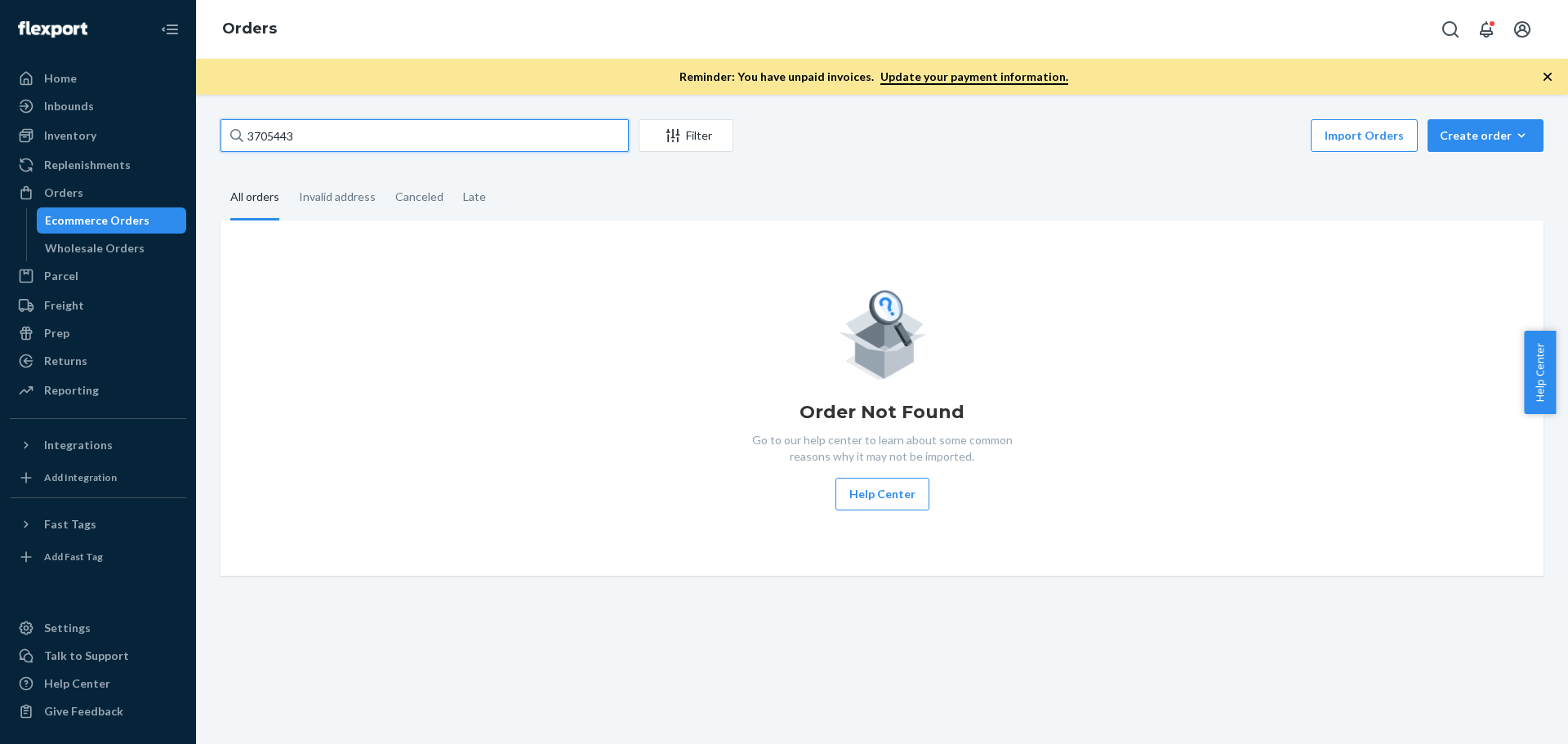
click at [282, 137] on input "3705443" at bounding box center [424, 135] width 409 height 32
paste input "text"
drag, startPoint x: 304, startPoint y: 130, endPoint x: -32, endPoint y: 134, distance: 336.0
click at [0, 134] on html "Home Inbounds Shipping Plans Problems Inventory Products Replenishments Orders …" at bounding box center [784, 372] width 1568 height 744
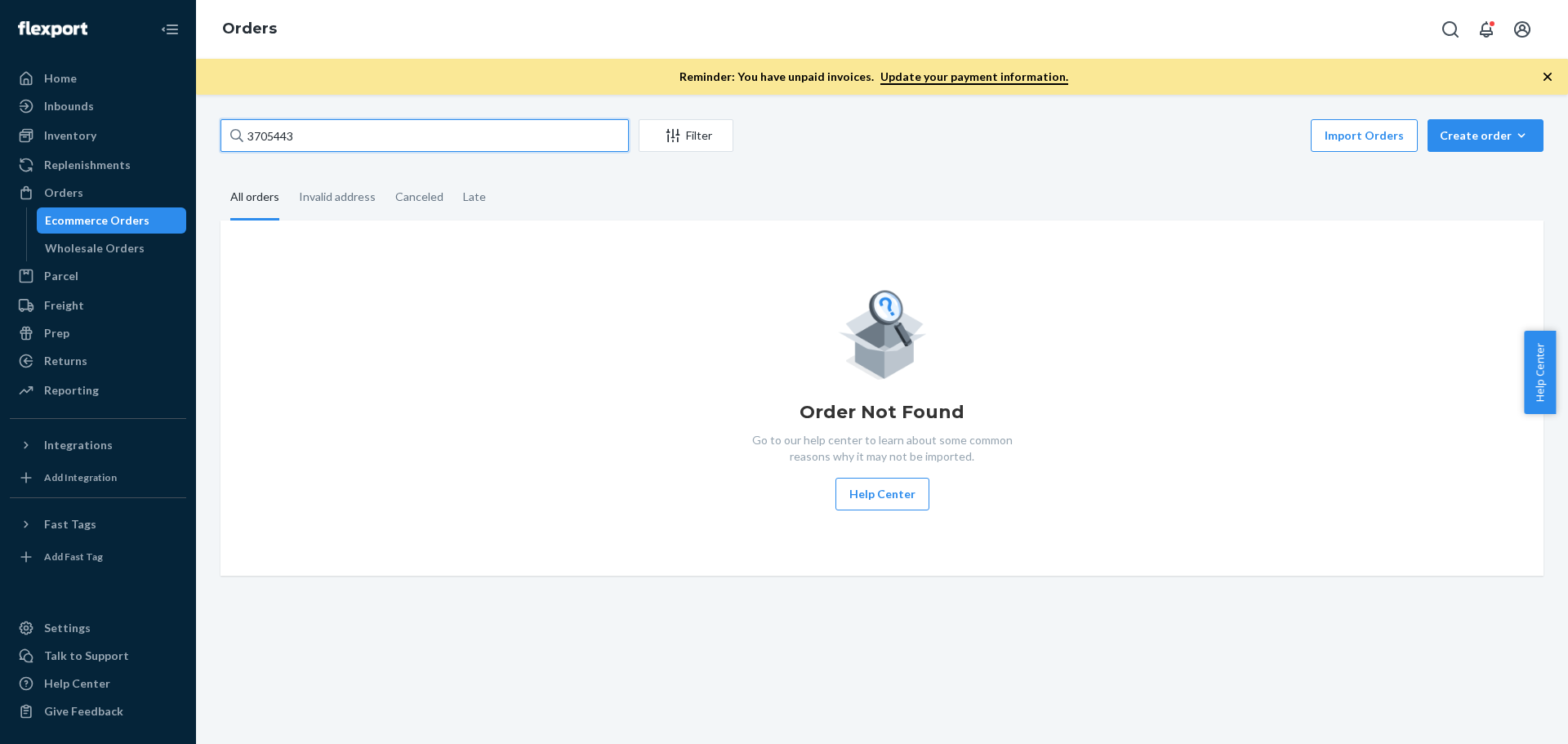
type input "3705443"
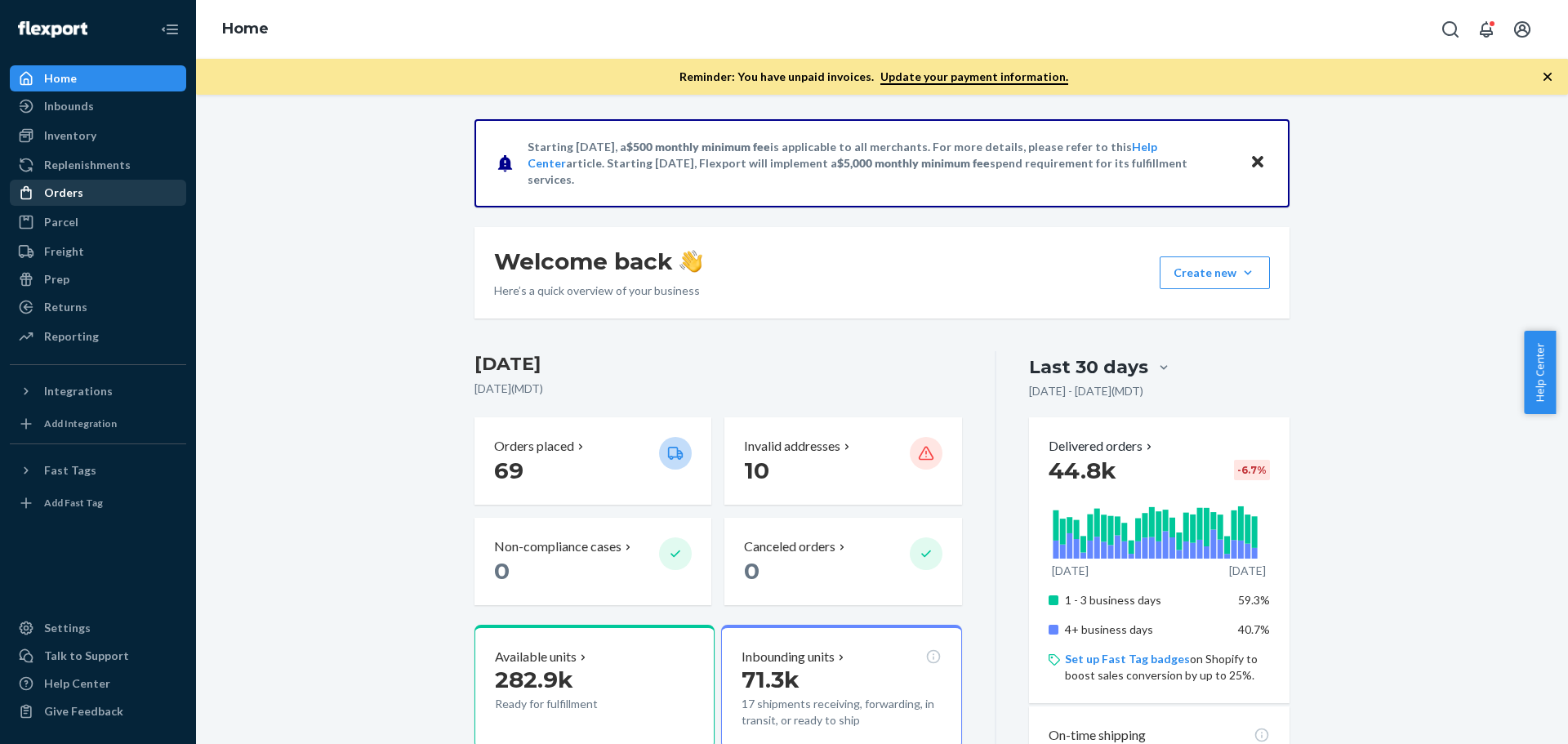
click at [48, 200] on div "Orders" at bounding box center [63, 193] width 39 height 17
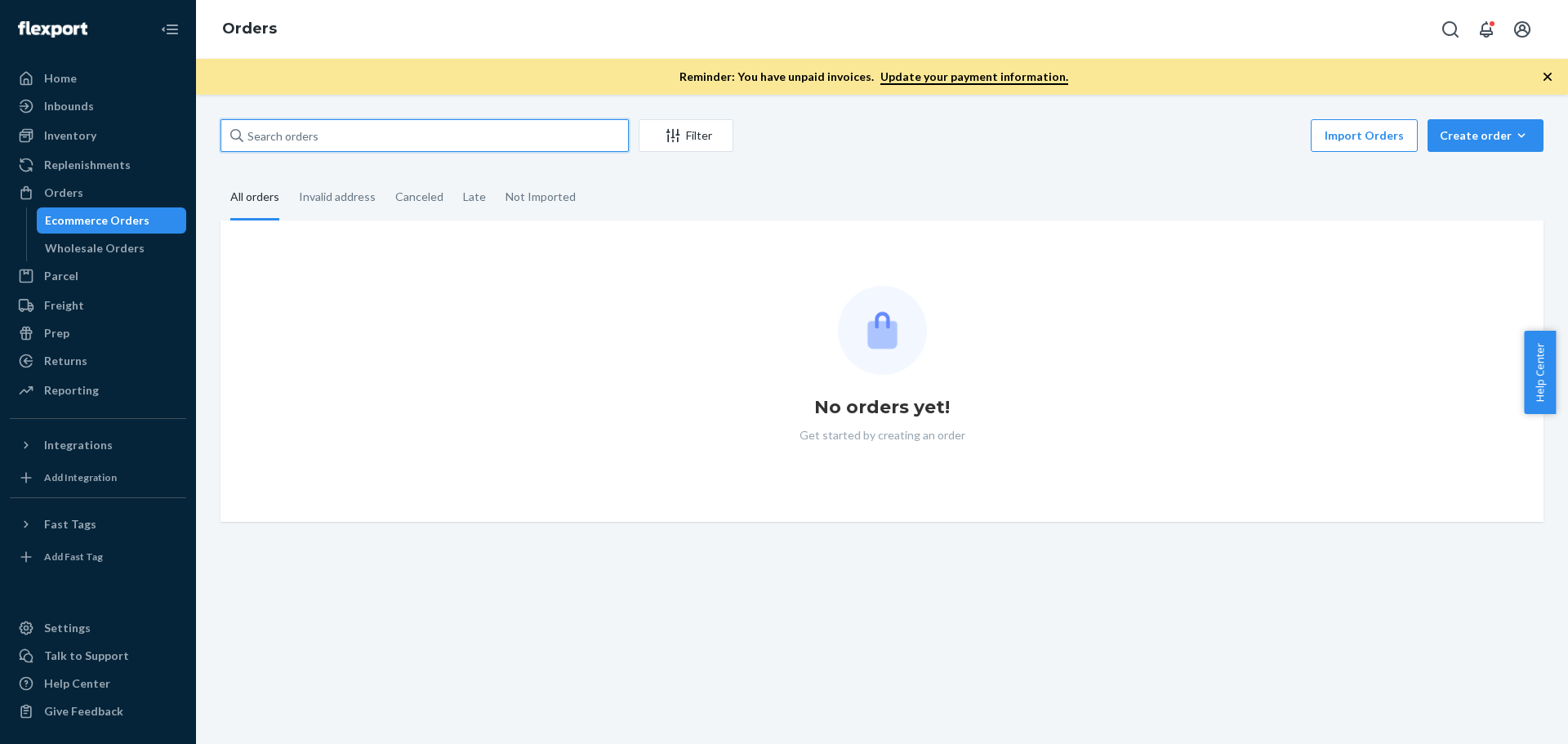
click at [288, 141] on input "text" at bounding box center [424, 135] width 409 height 32
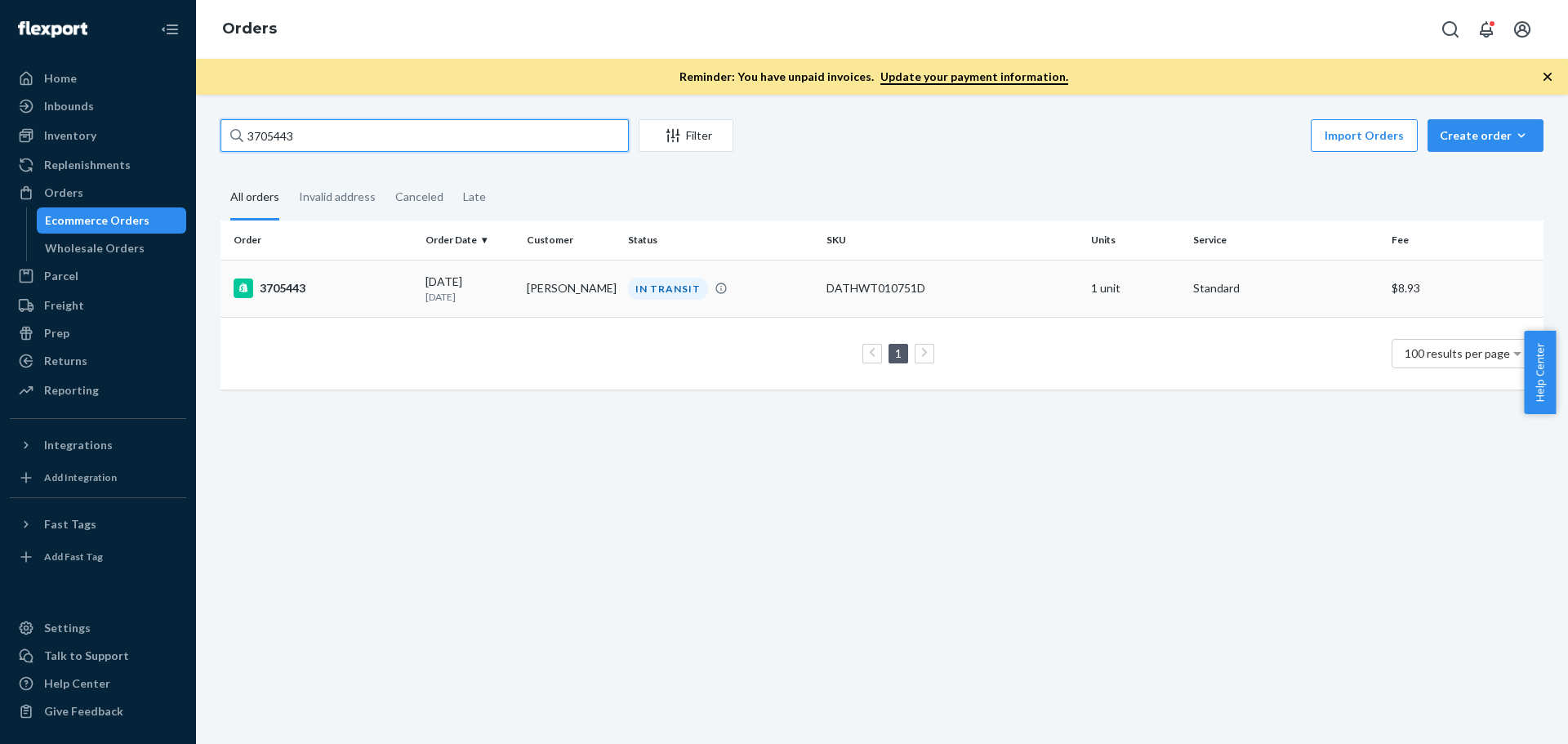
type input "3705443"
click at [292, 284] on div "3705443" at bounding box center [323, 288] width 178 height 19
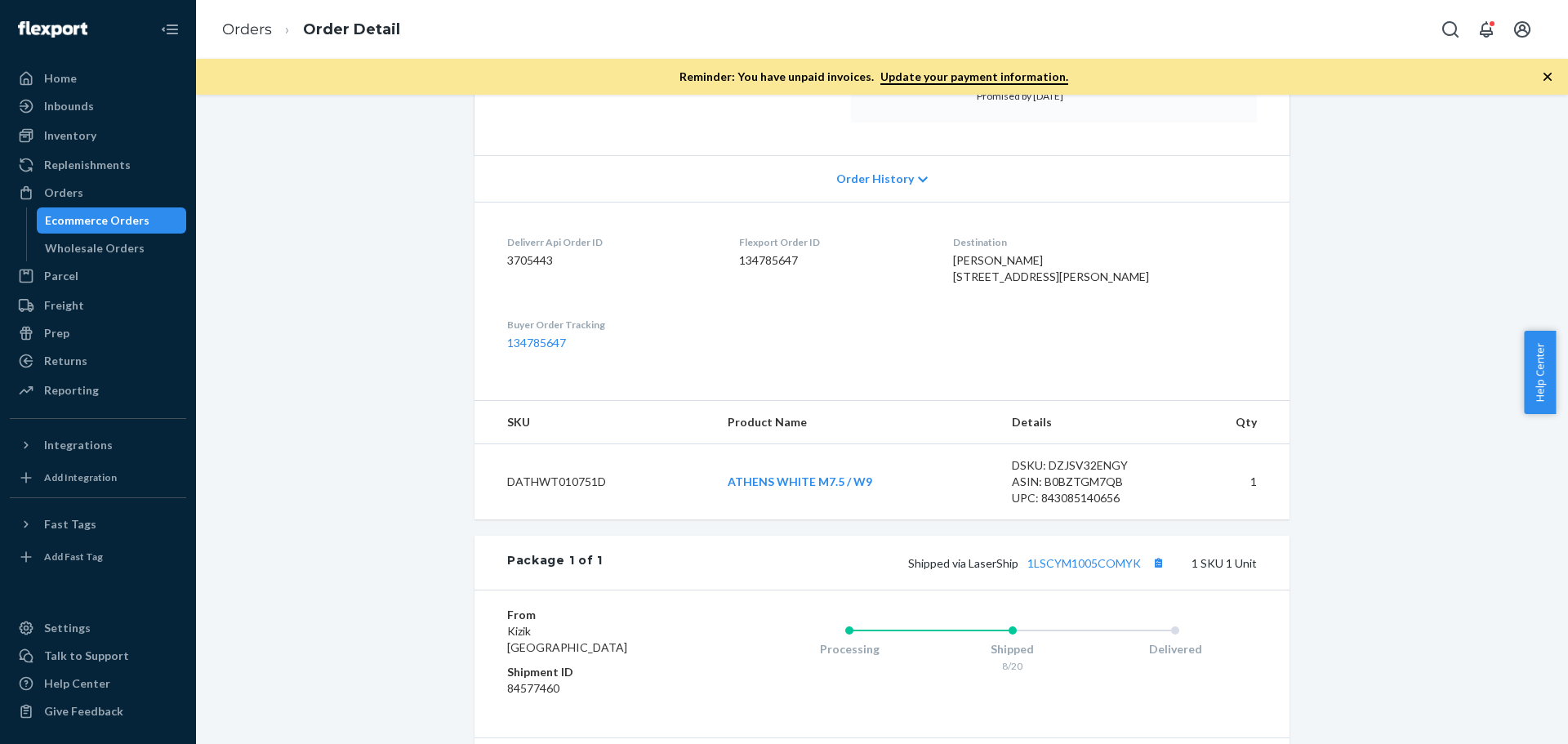
scroll to position [326, 0]
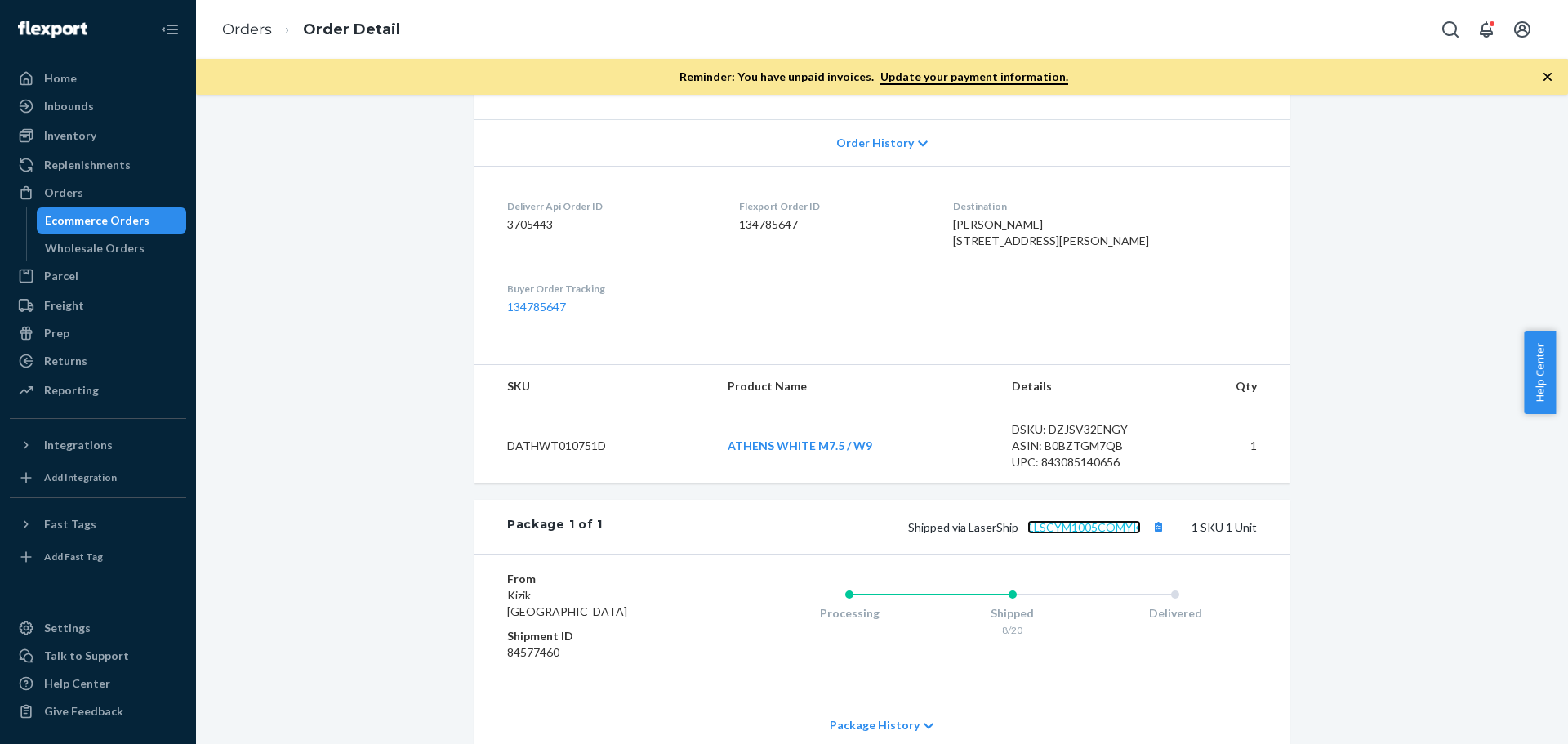
click at [1053, 534] on link "1LSCYM1005COMYK" at bounding box center [1084, 527] width 114 height 14
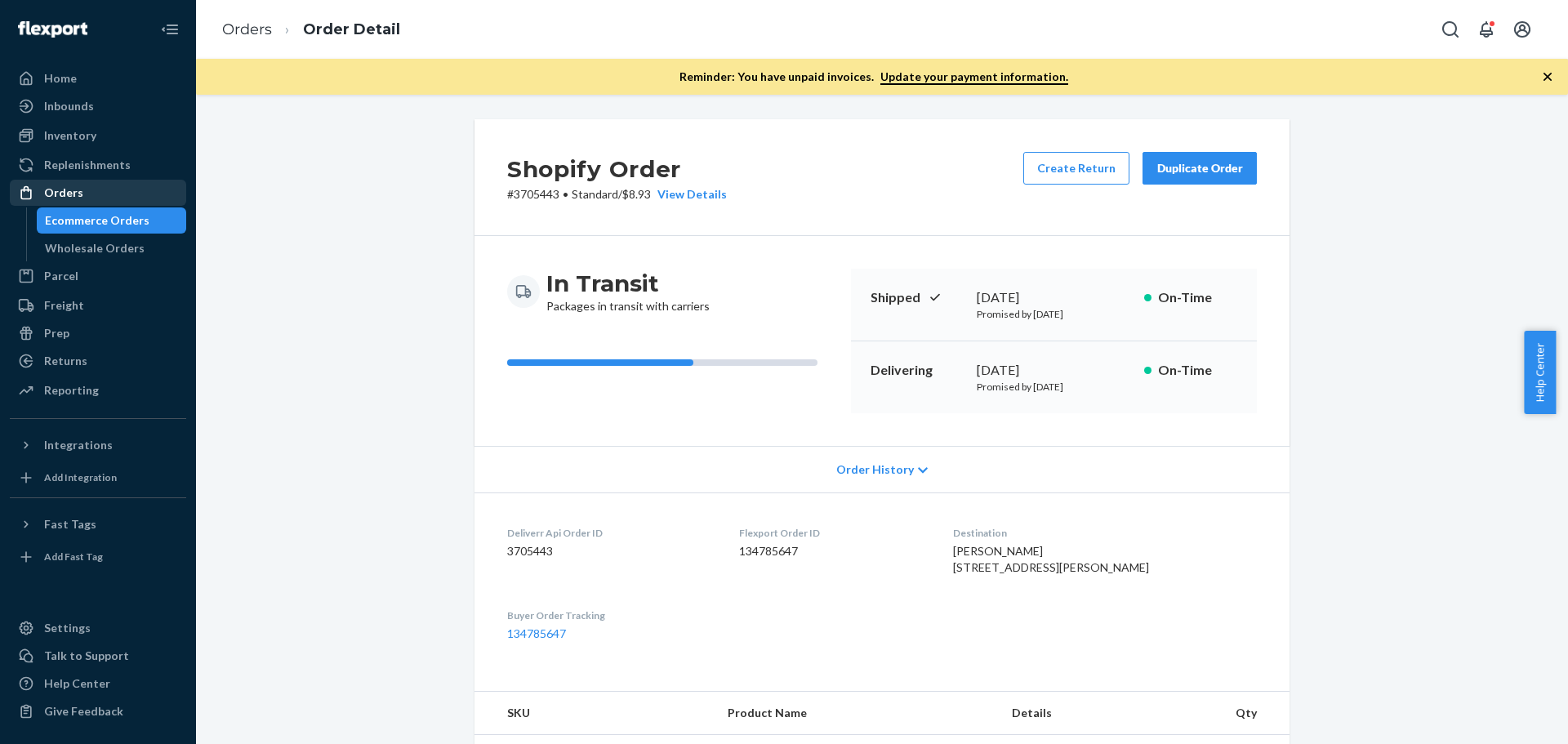
click at [76, 180] on link "Orders" at bounding box center [98, 193] width 177 height 26
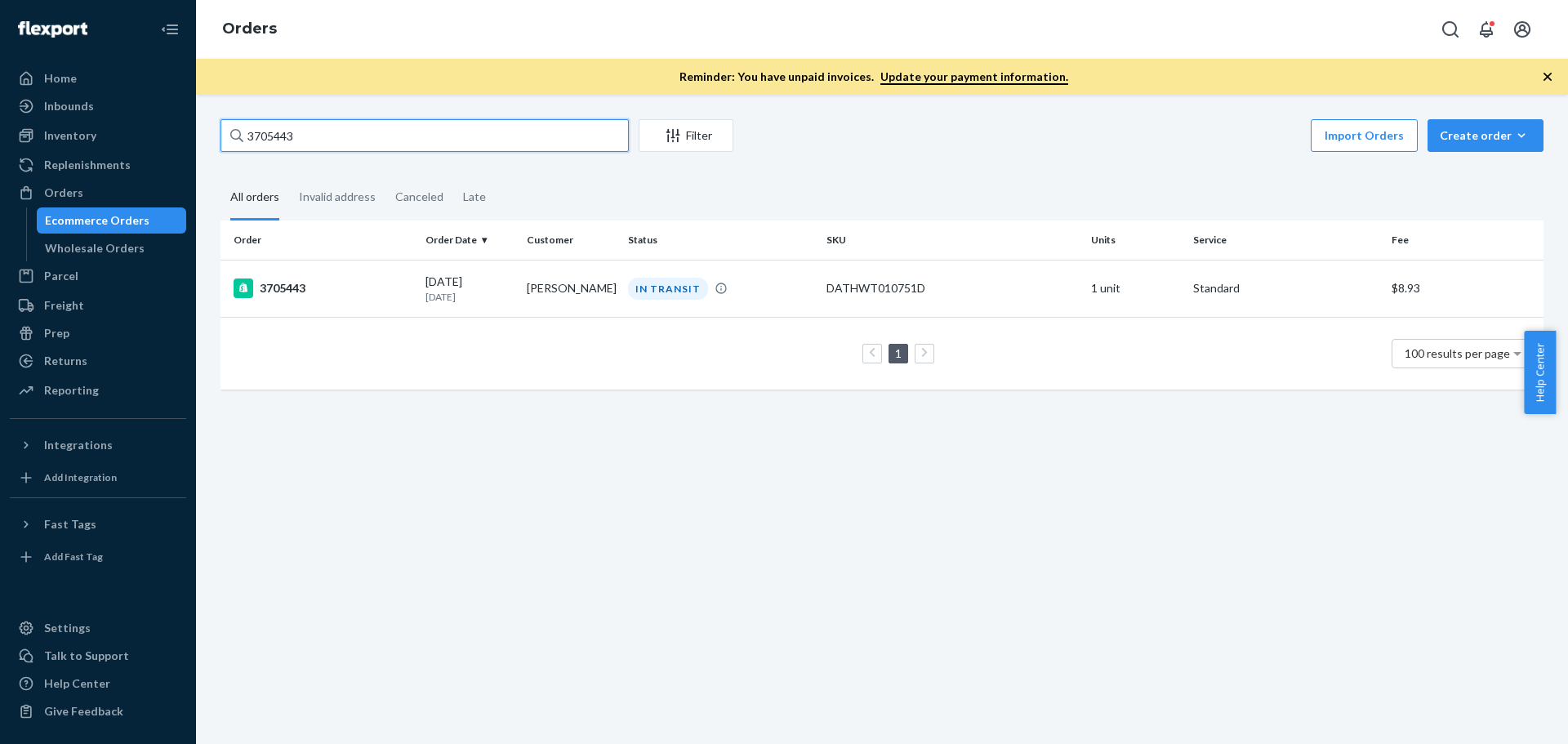
click at [280, 137] on input "3705443" at bounding box center [424, 135] width 409 height 32
paste input "8478"
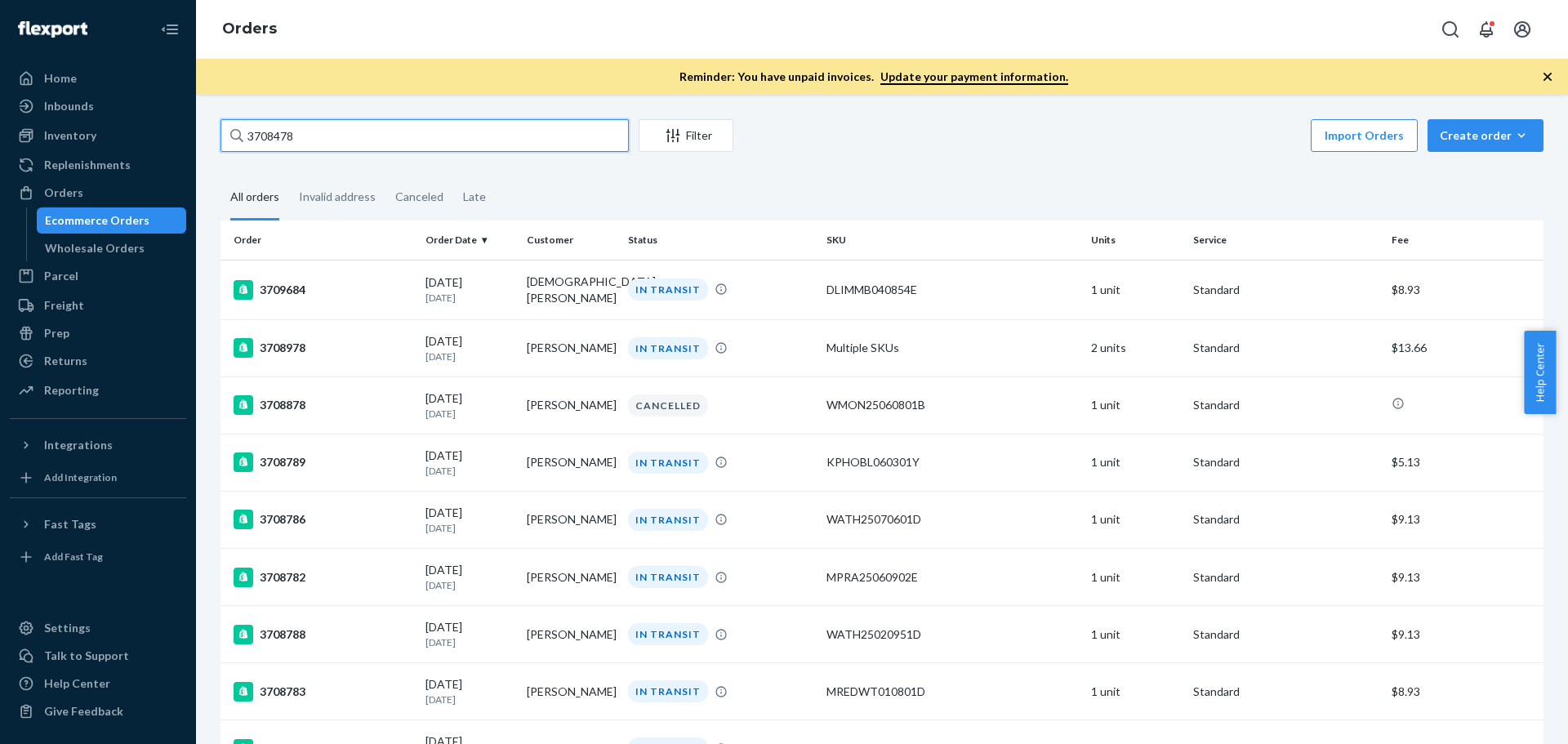
click at [277, 137] on input "3708478" at bounding box center [424, 135] width 409 height 32
paste input "10437"
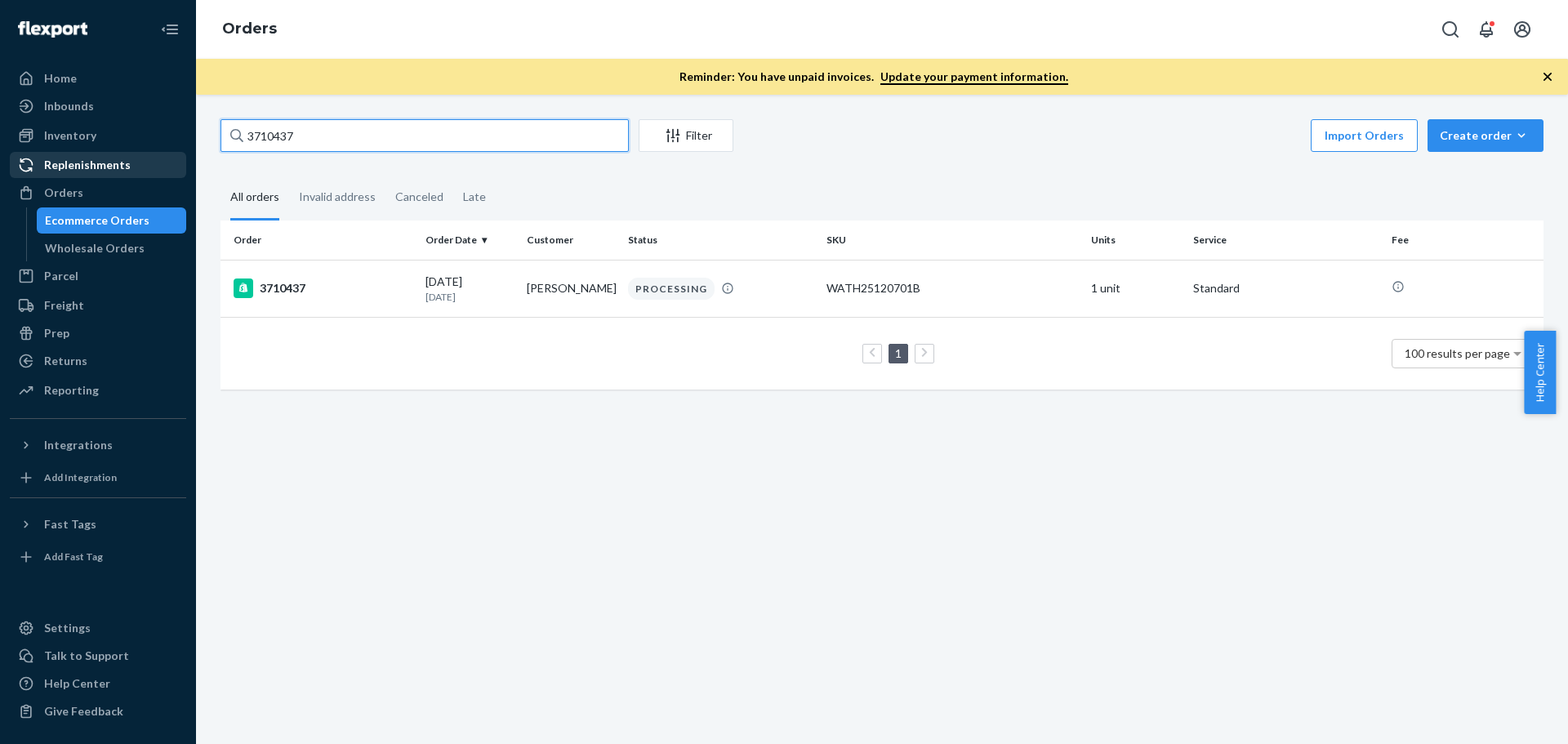
type input "3710437"
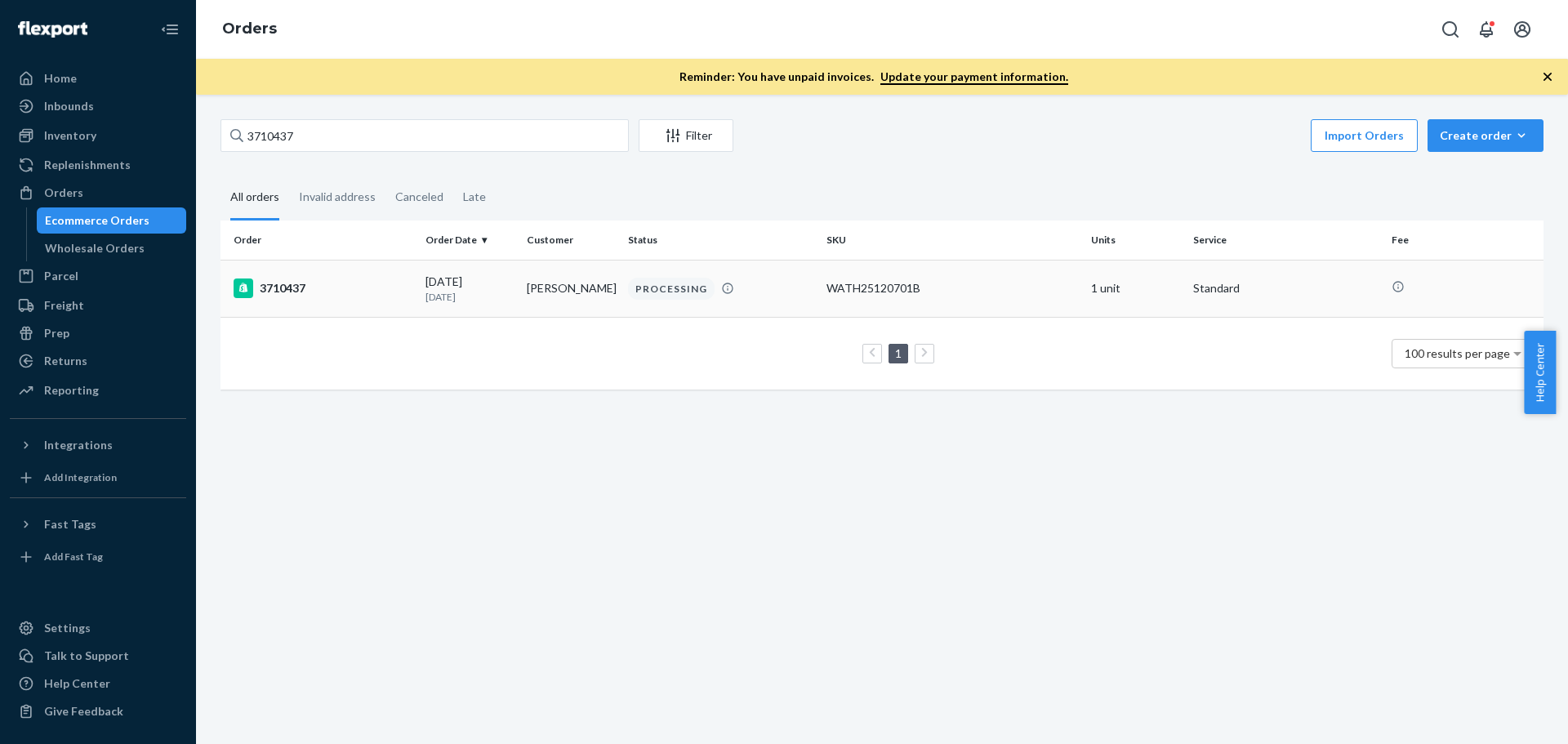
click at [298, 292] on div "3710437" at bounding box center [323, 288] width 178 height 19
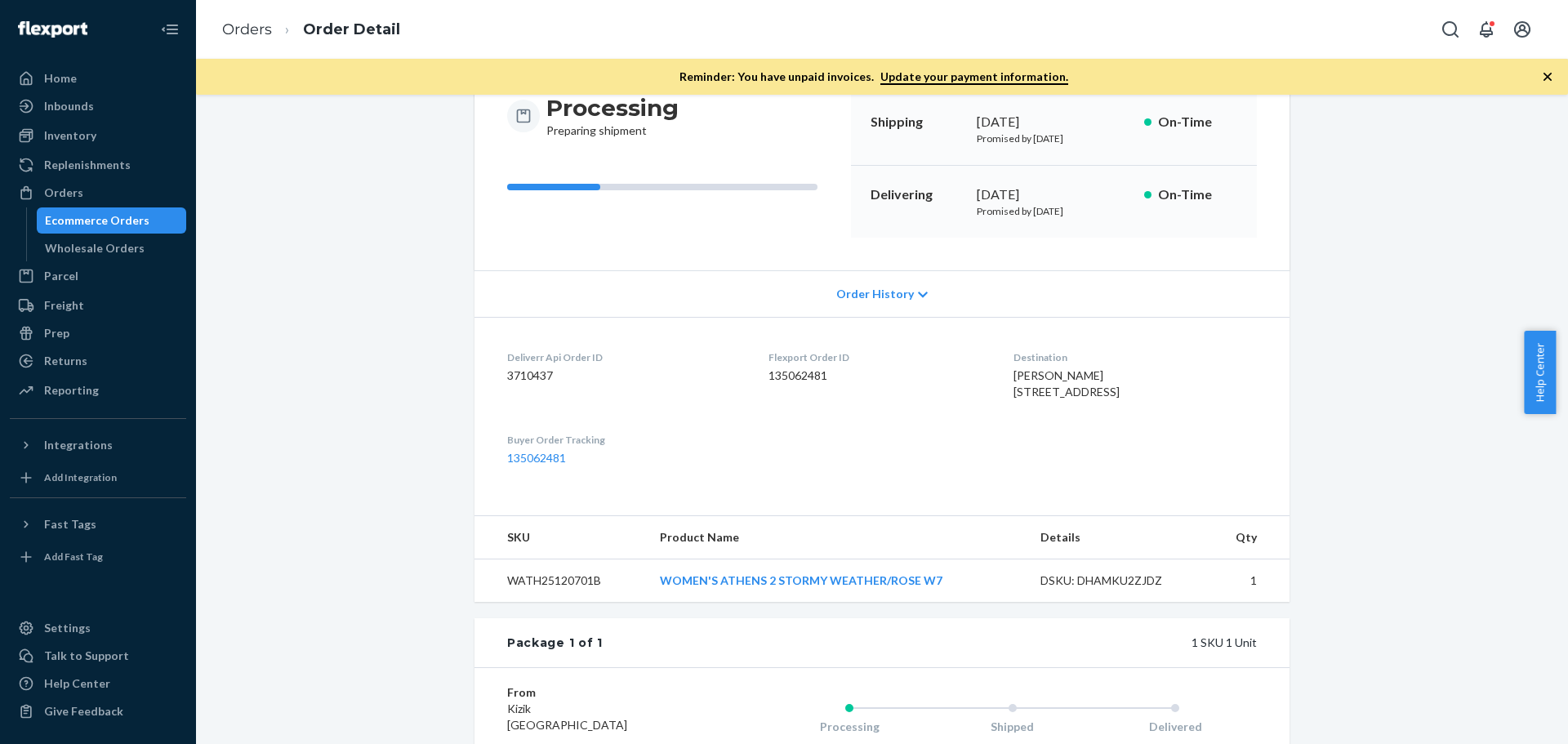
scroll to position [245, 0]
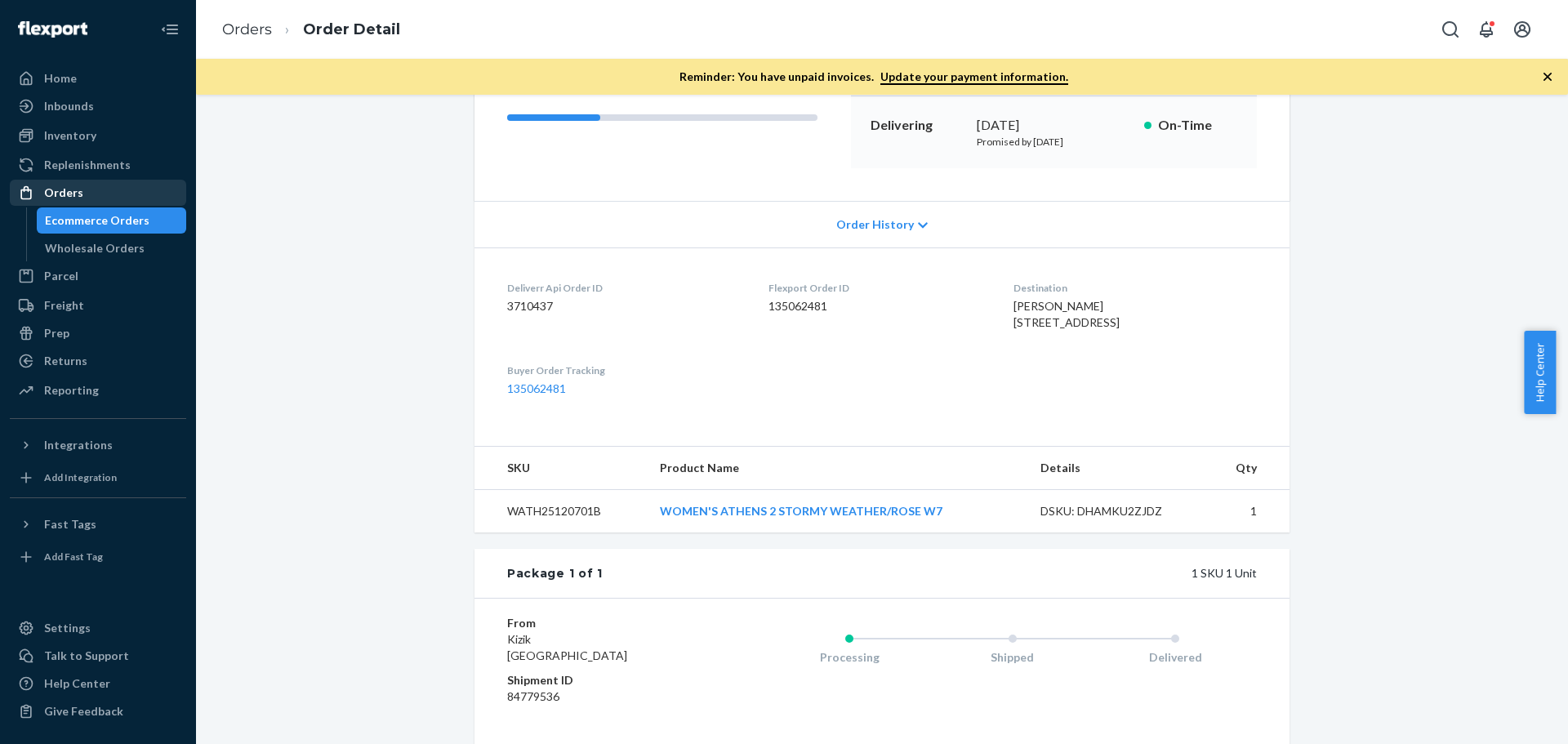
click at [109, 188] on div "Orders" at bounding box center [98, 193] width 173 height 23
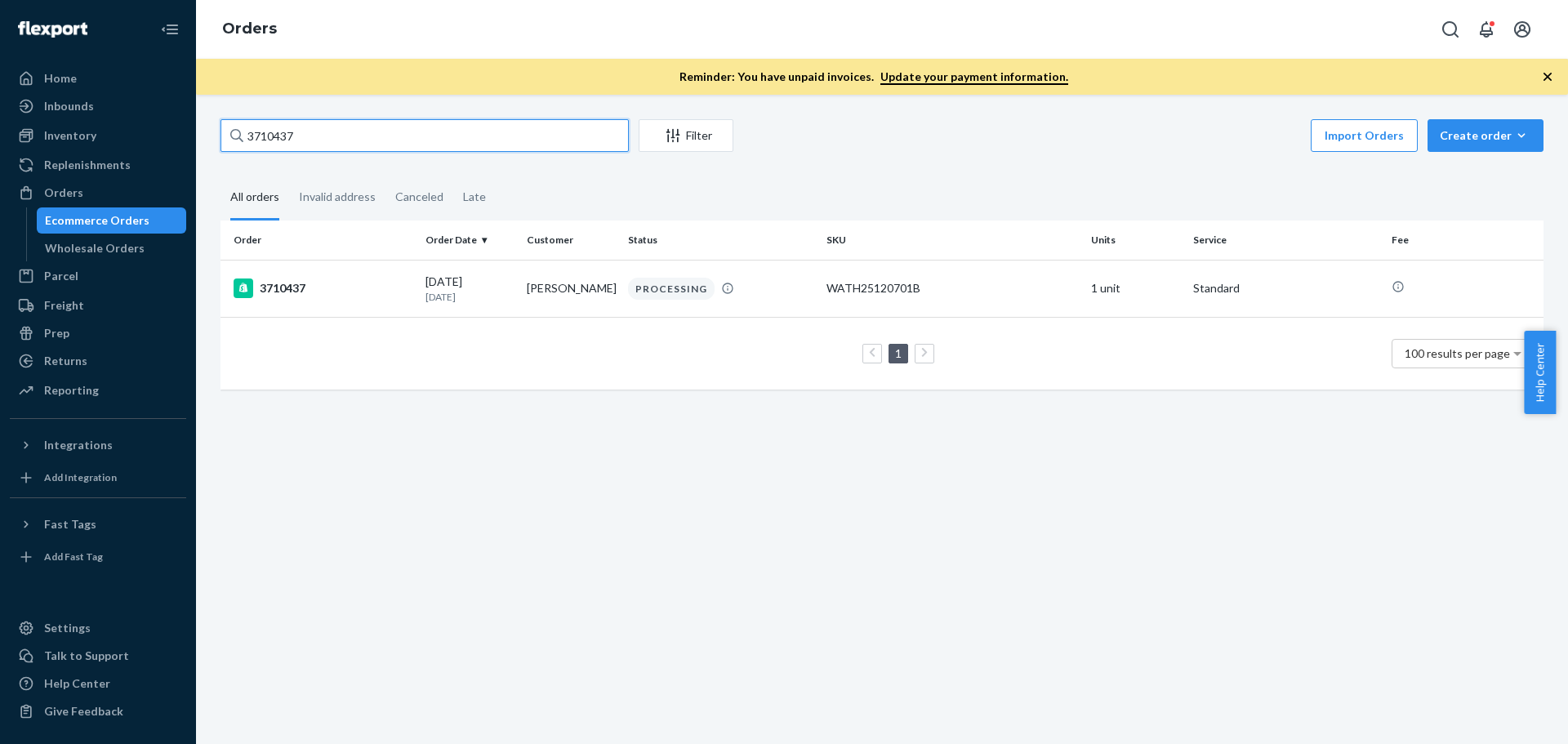
click at [420, 130] on input "3710437" at bounding box center [424, 135] width 409 height 32
drag, startPoint x: 372, startPoint y: 138, endPoint x: 187, endPoint y: 127, distance: 185.3
click at [187, 127] on div "Home Inbounds Shipping Plans Problems Inventory Products Replenishments Orders …" at bounding box center [784, 372] width 1568 height 744
paste input "352"
type input "3710352"
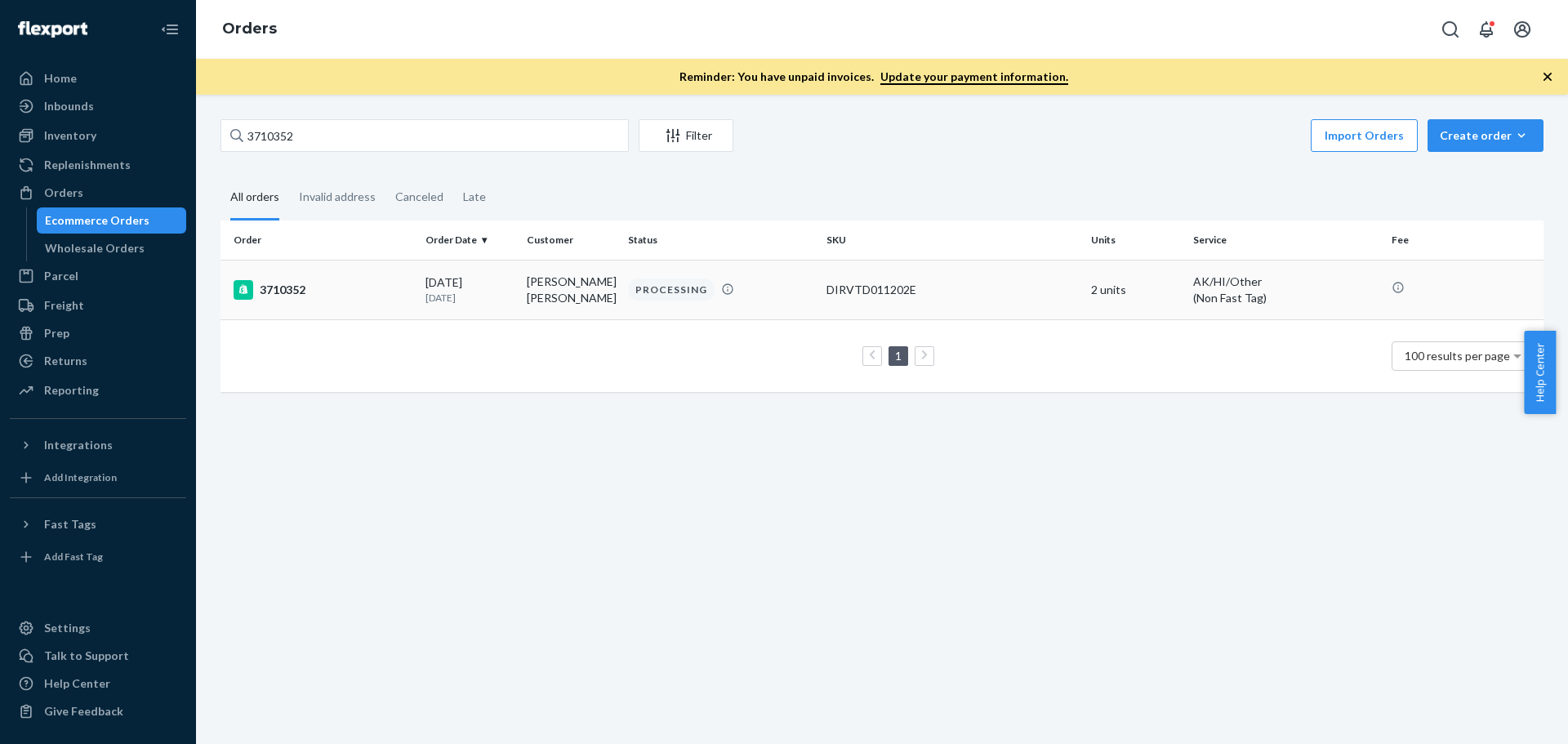
click at [284, 287] on div "3710352" at bounding box center [323, 290] width 178 height 19
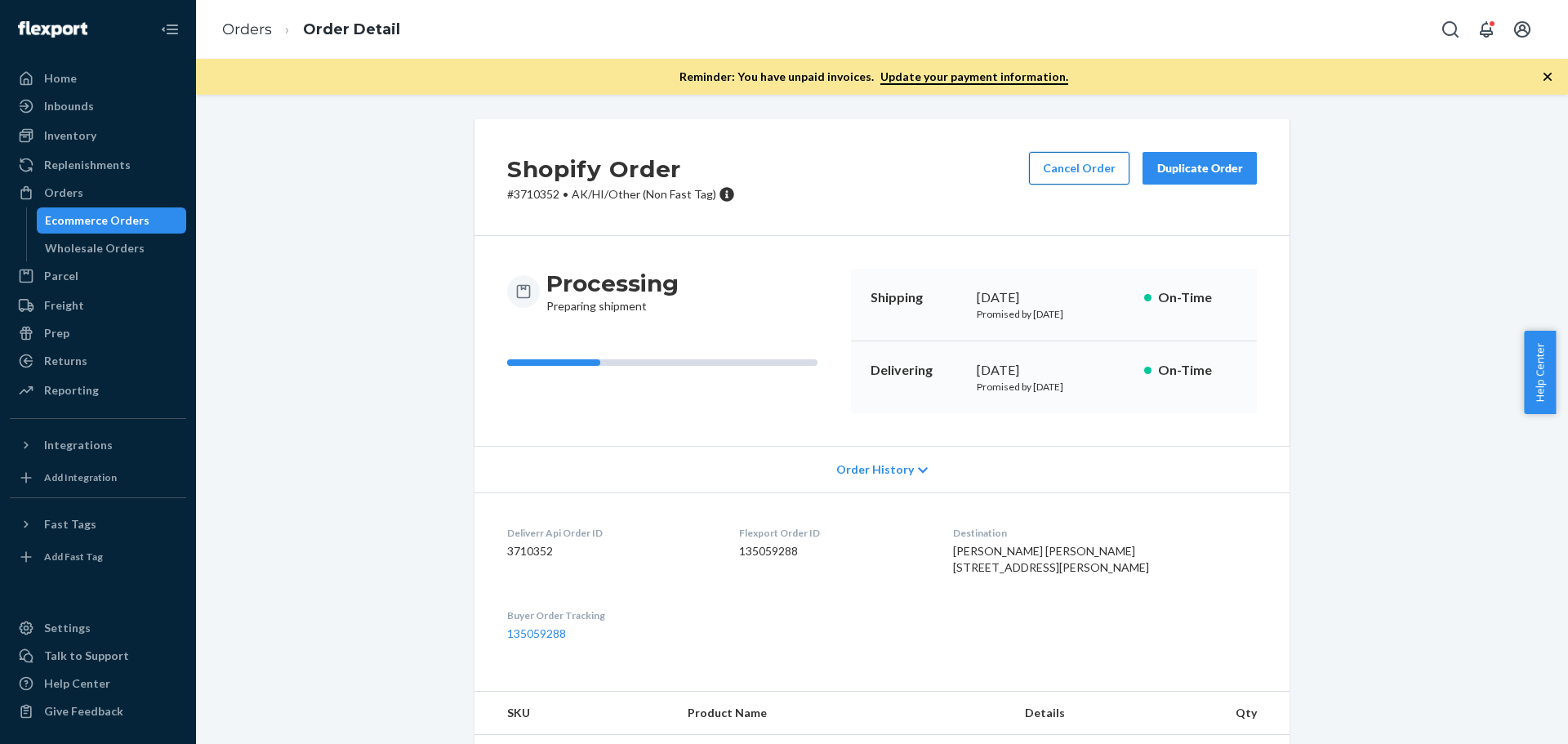
click at [1081, 177] on button "Cancel Order" at bounding box center [1079, 168] width 101 height 32
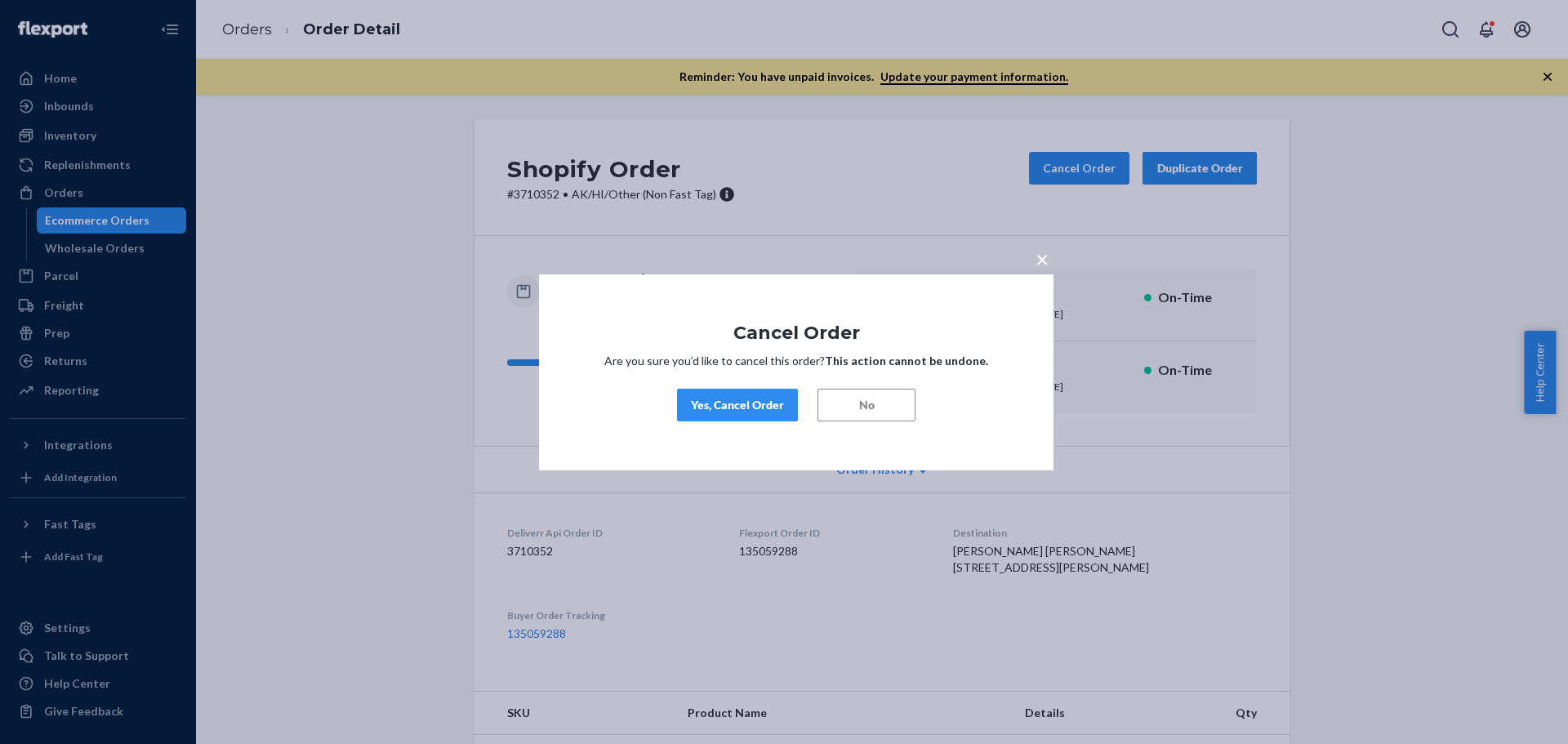
click at [728, 402] on div "Yes, Cancel Order" at bounding box center [737, 404] width 93 height 17
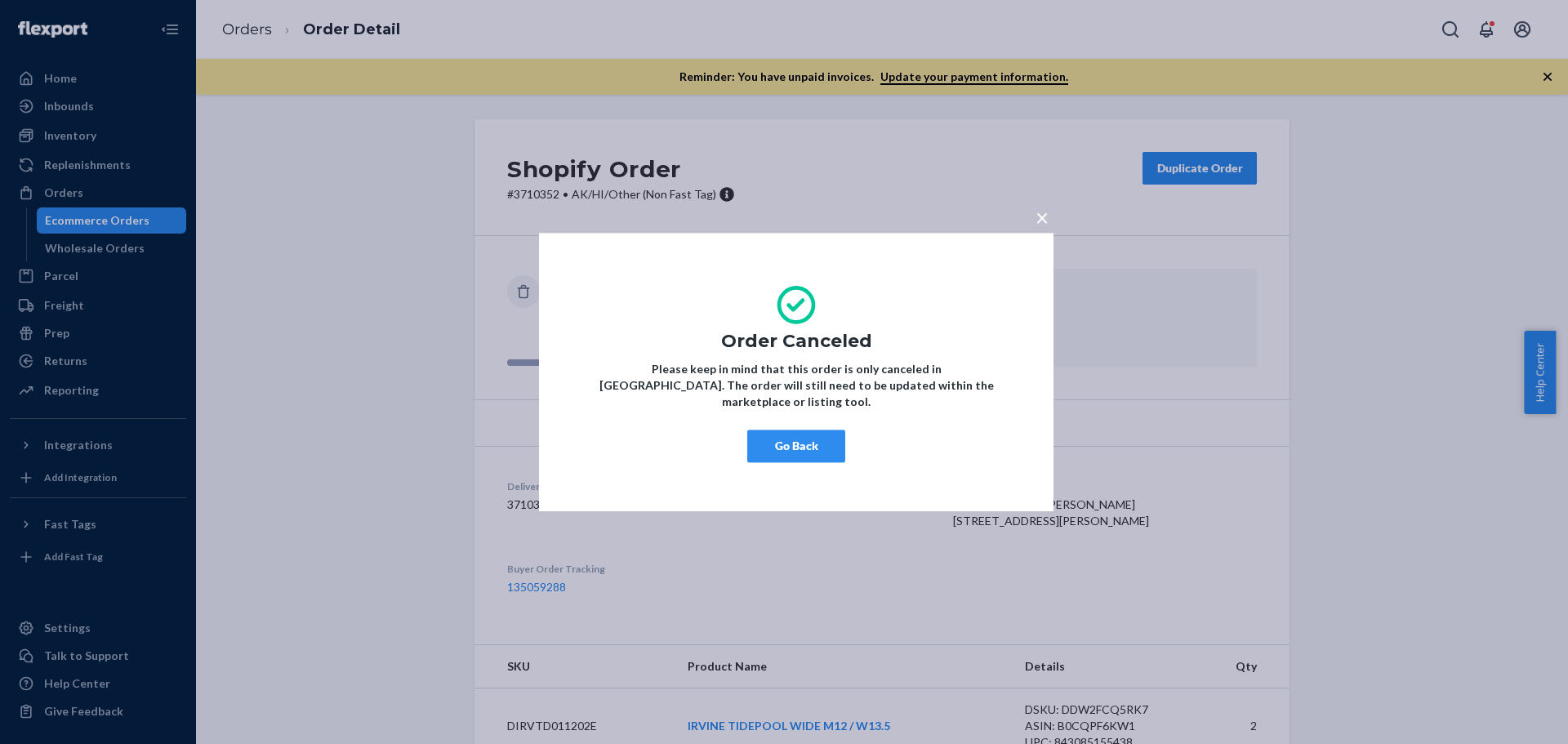
click at [1046, 221] on span "×" at bounding box center [1041, 217] width 13 height 28
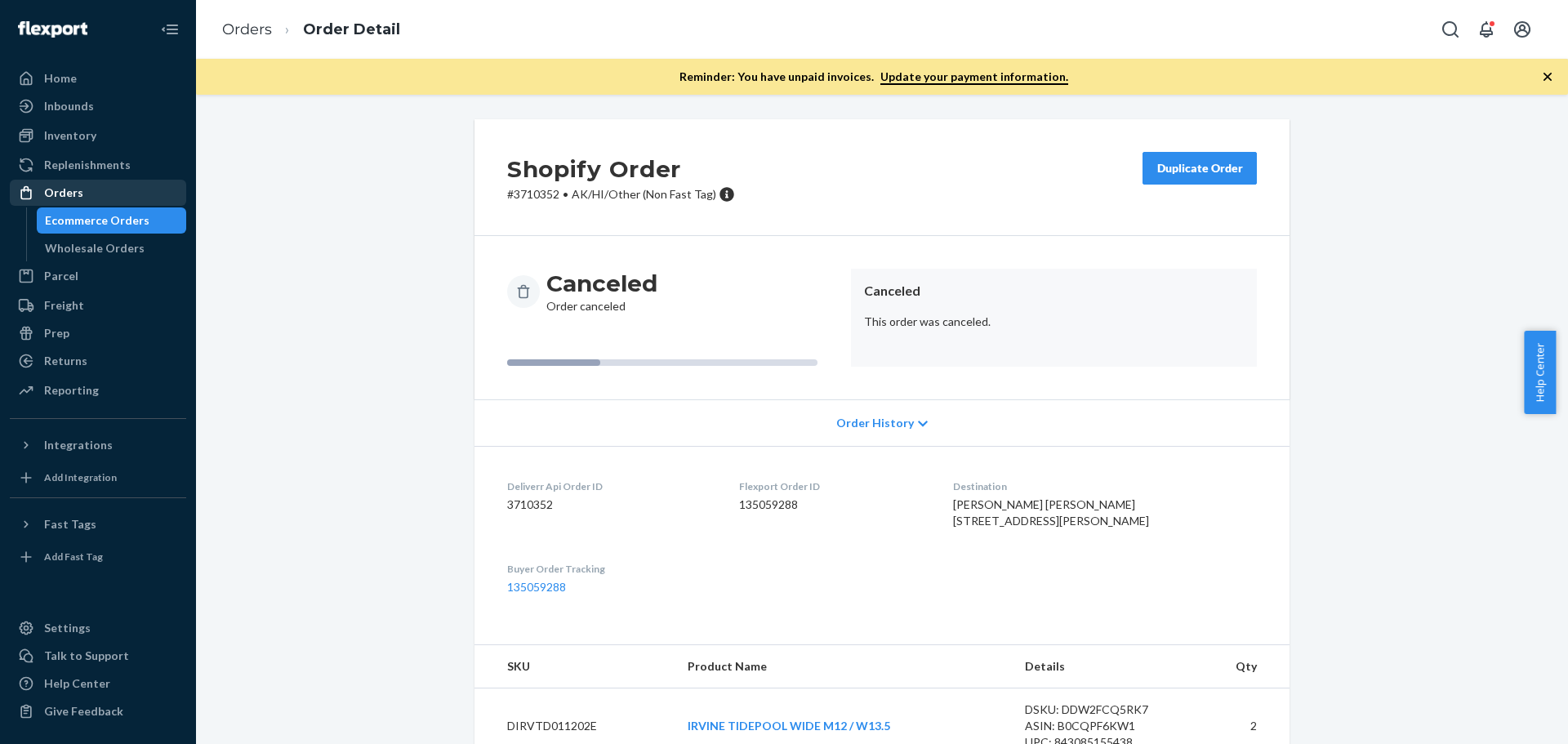
click at [80, 187] on div "Orders" at bounding box center [63, 193] width 39 height 17
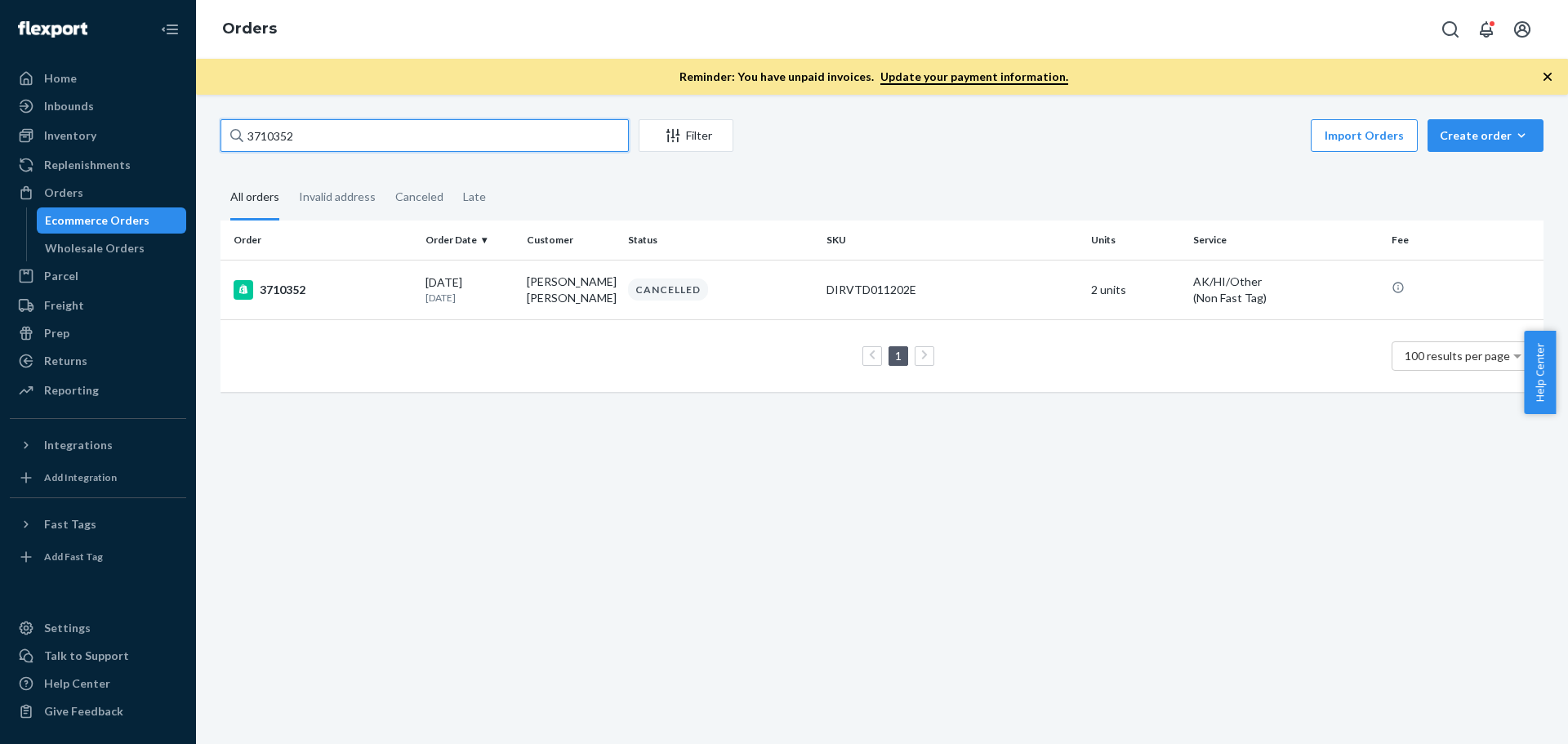
click at [290, 141] on input "3710352" at bounding box center [424, 135] width 409 height 32
paste input "08478"
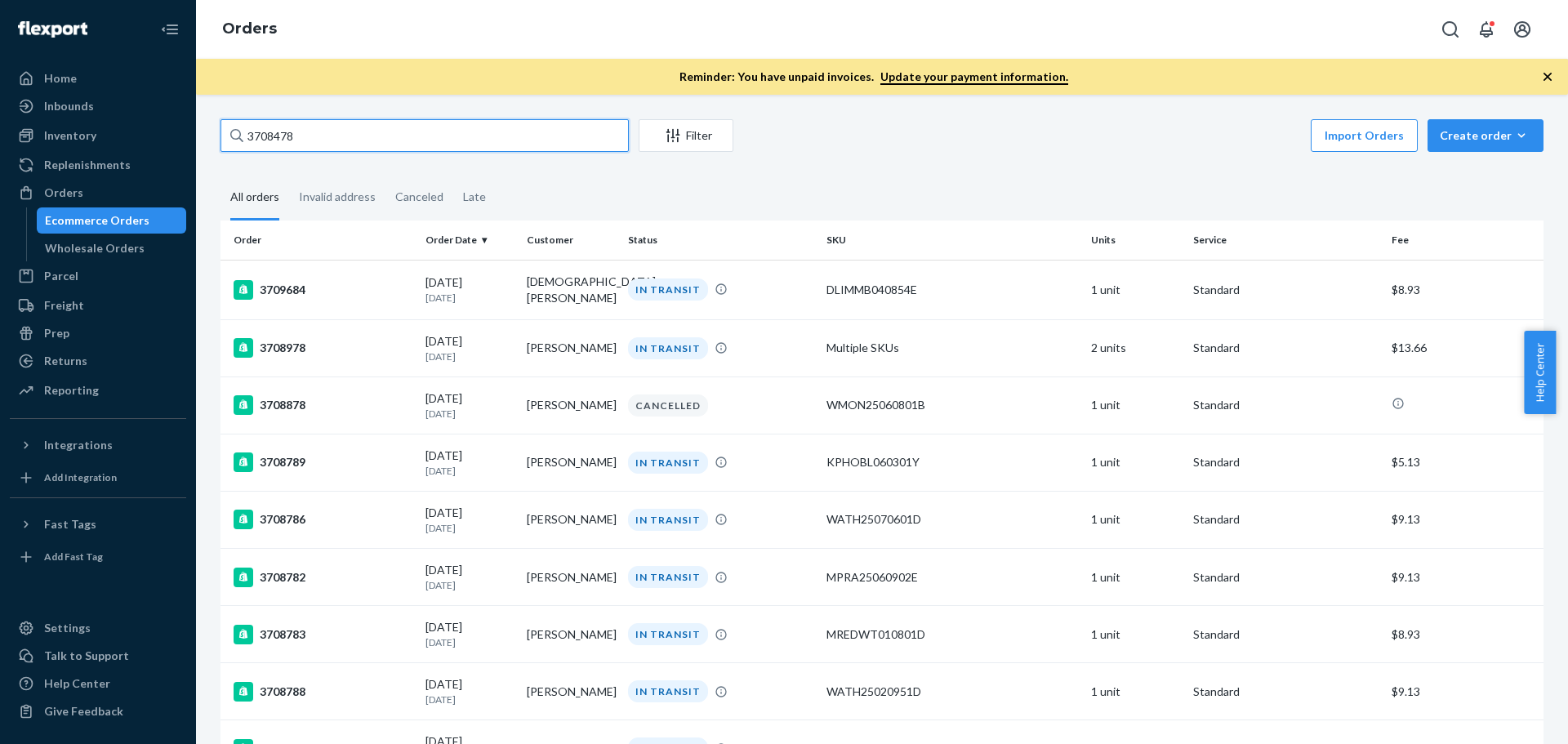
drag, startPoint x: 393, startPoint y: 124, endPoint x: 233, endPoint y: 128, distance: 160.0
click at [233, 128] on div "3708478" at bounding box center [424, 135] width 409 height 32
paste input "3341"
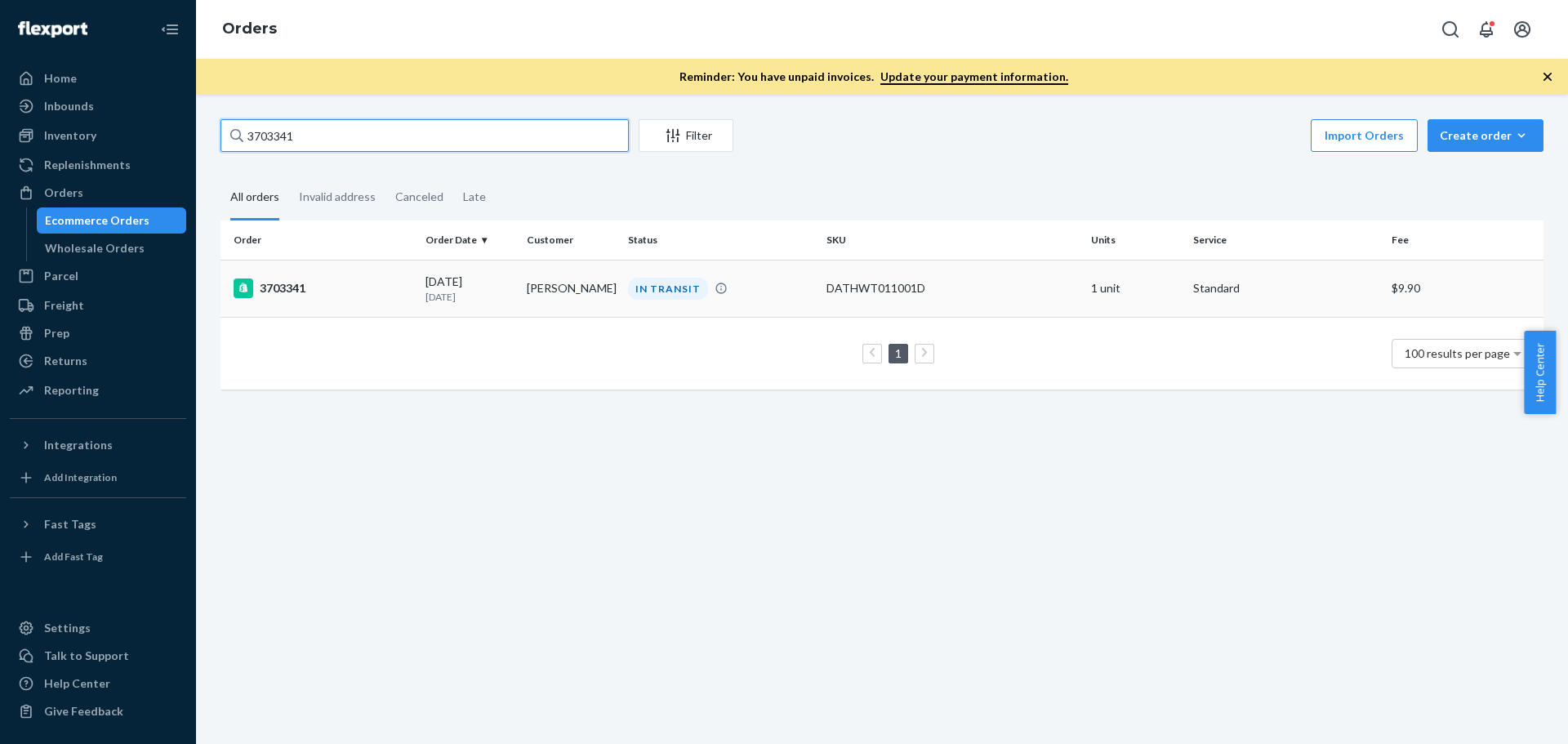
type input "3703341"
click at [287, 291] on div "3703341" at bounding box center [323, 288] width 178 height 19
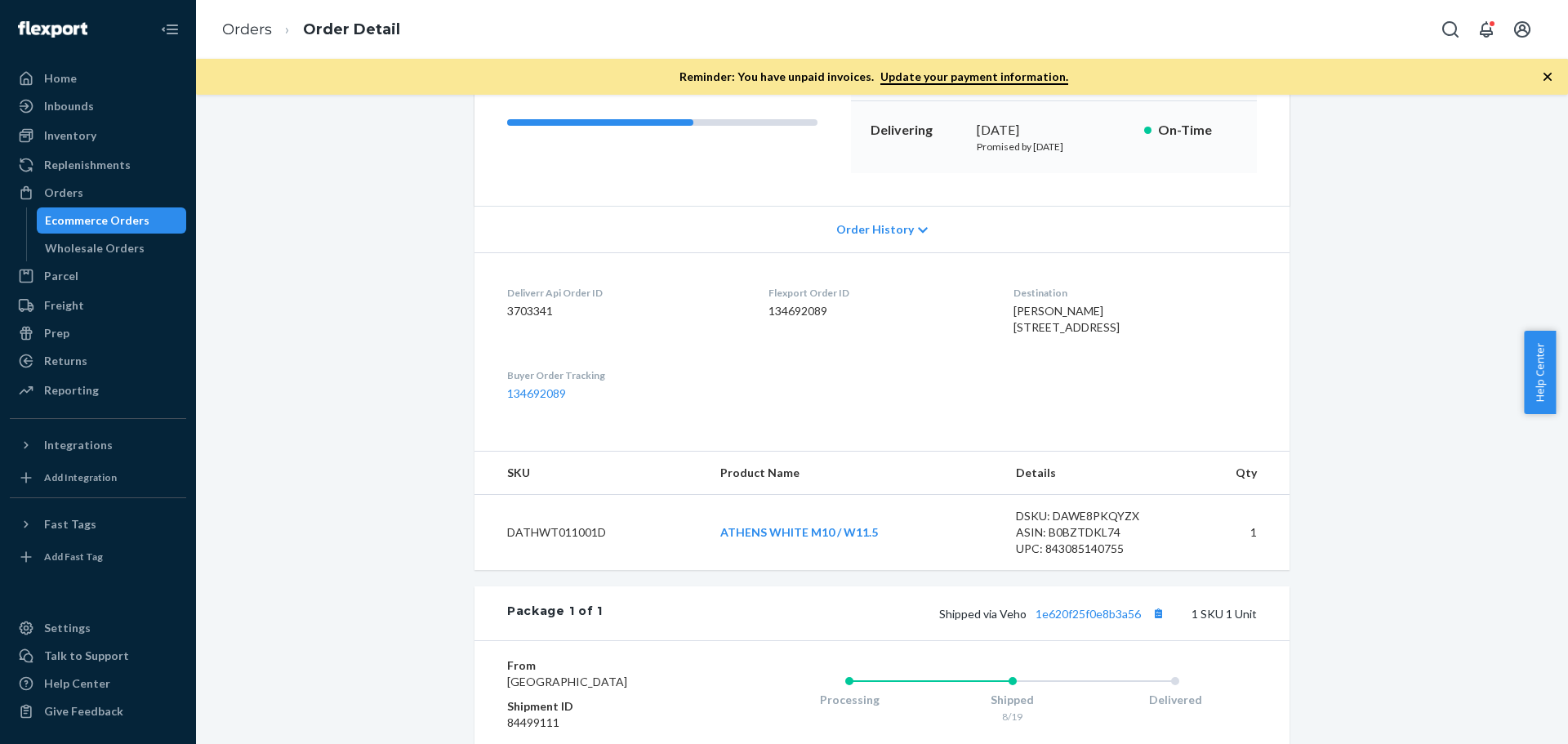
scroll to position [245, 0]
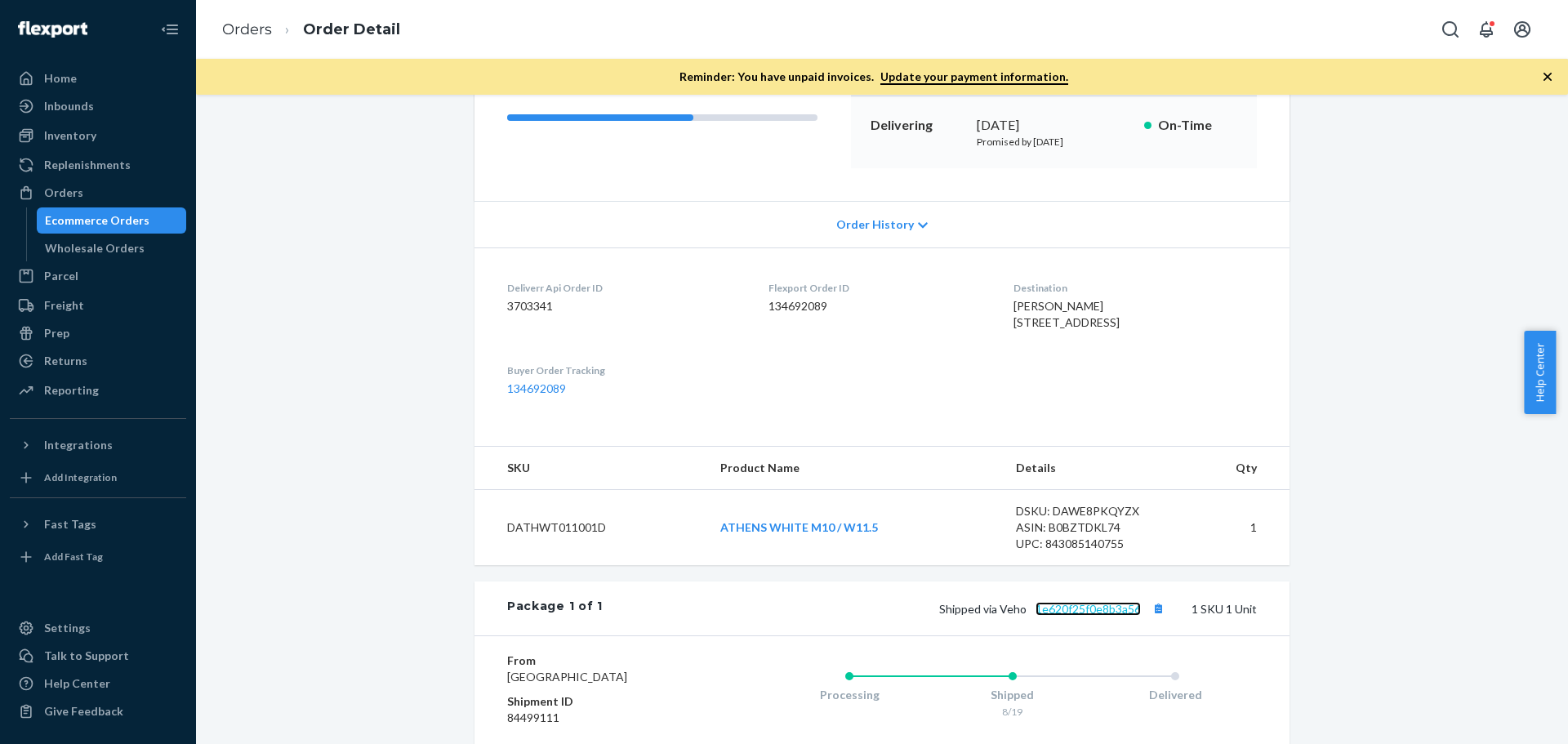
click at [1078, 616] on link "1e620f25f0e8b3a56" at bounding box center [1088, 609] width 105 height 14
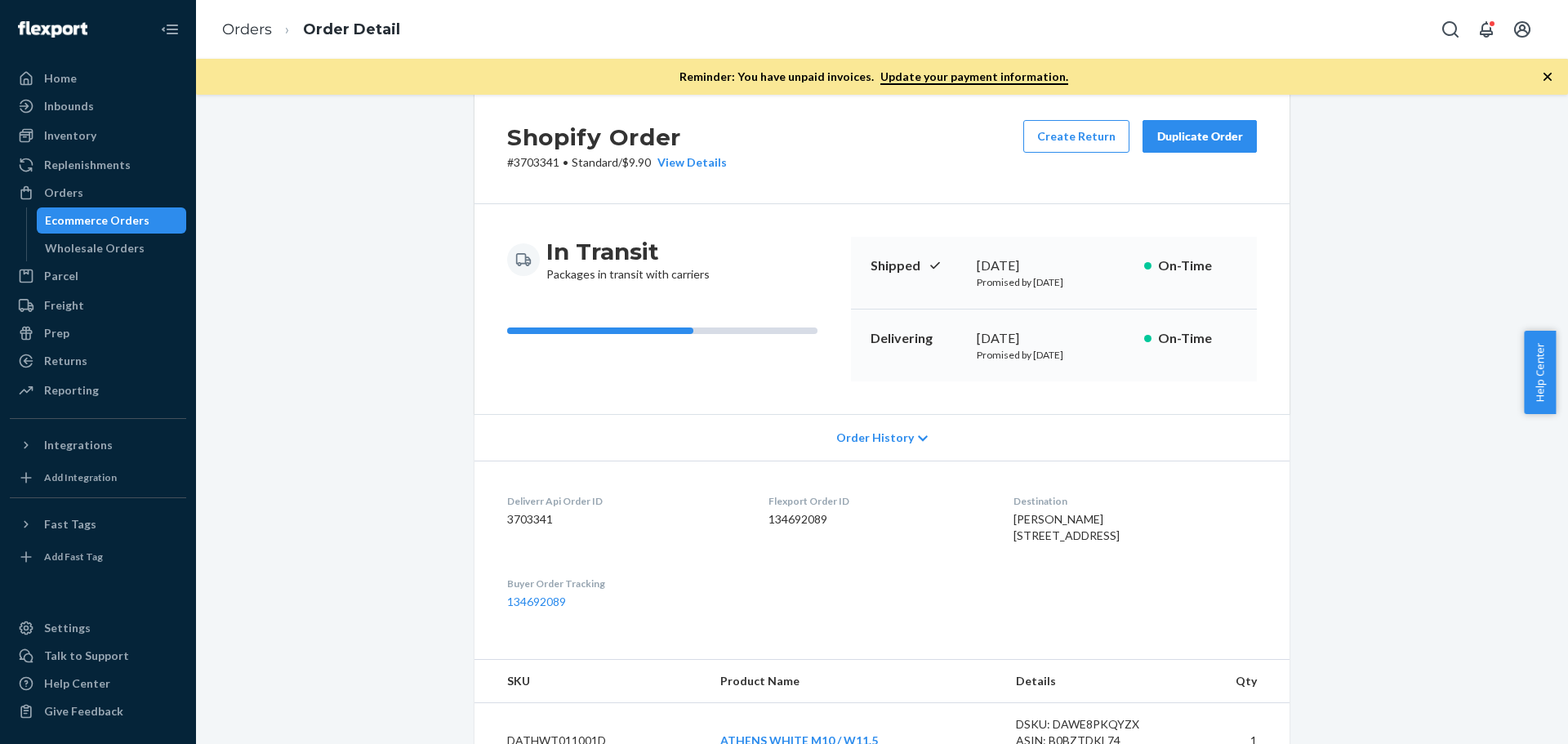
scroll to position [0, 0]
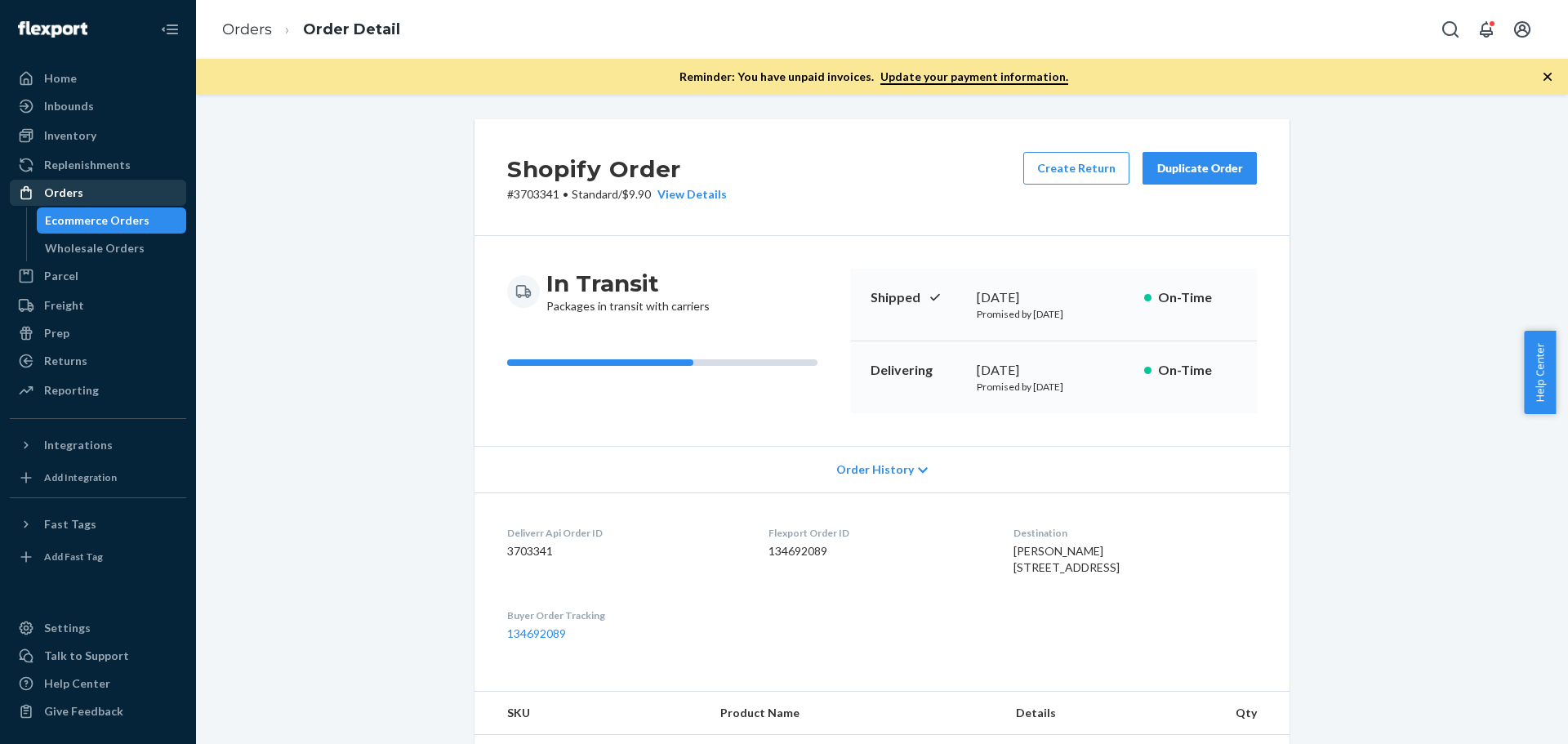
click at [85, 193] on div "Orders" at bounding box center [98, 193] width 173 height 23
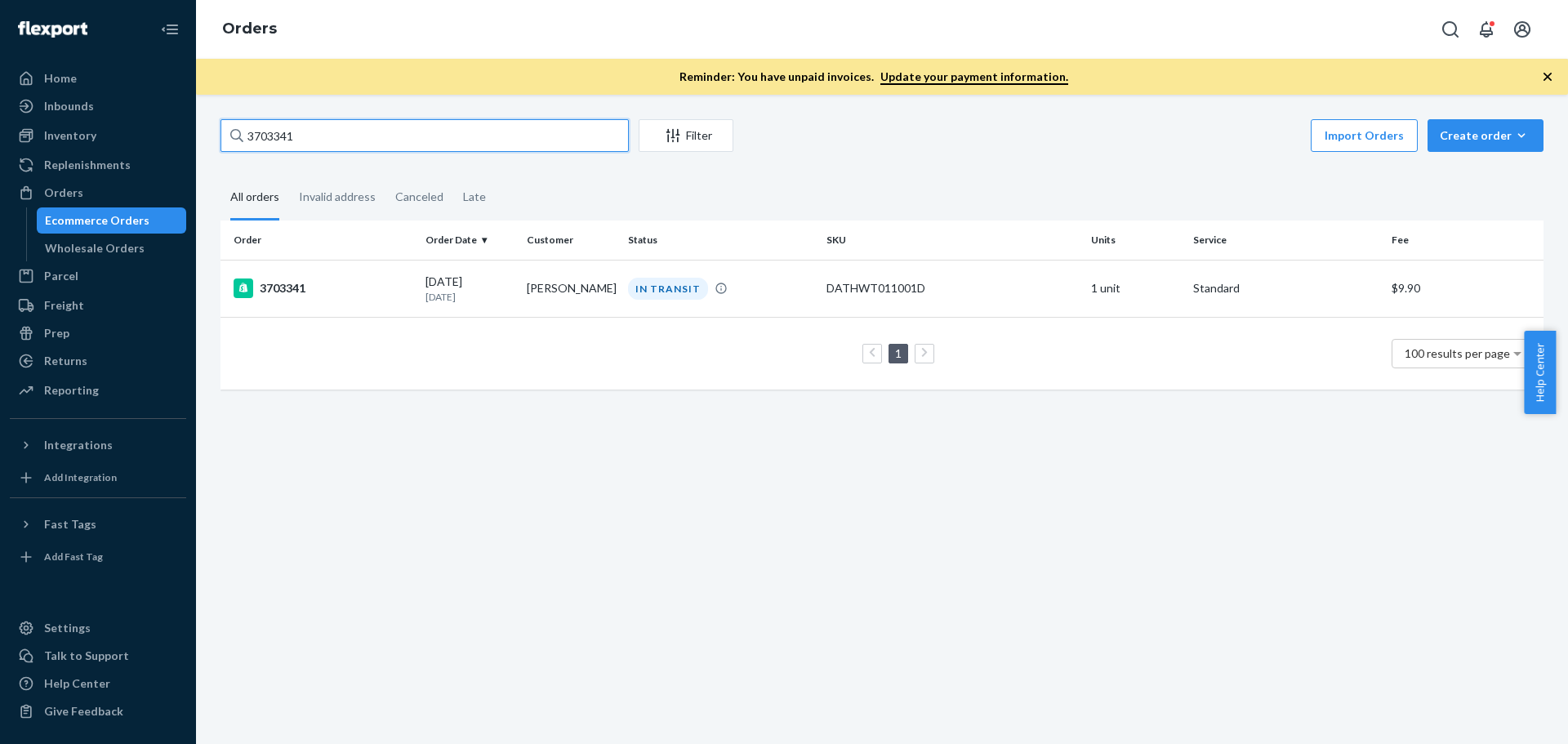
drag, startPoint x: 246, startPoint y: 134, endPoint x: 231, endPoint y: 131, distance: 15.3
click at [231, 131] on div "3703341" at bounding box center [424, 135] width 409 height 32
paste input "10360"
type input "3710360"
click at [284, 288] on div "3710360" at bounding box center [323, 288] width 178 height 19
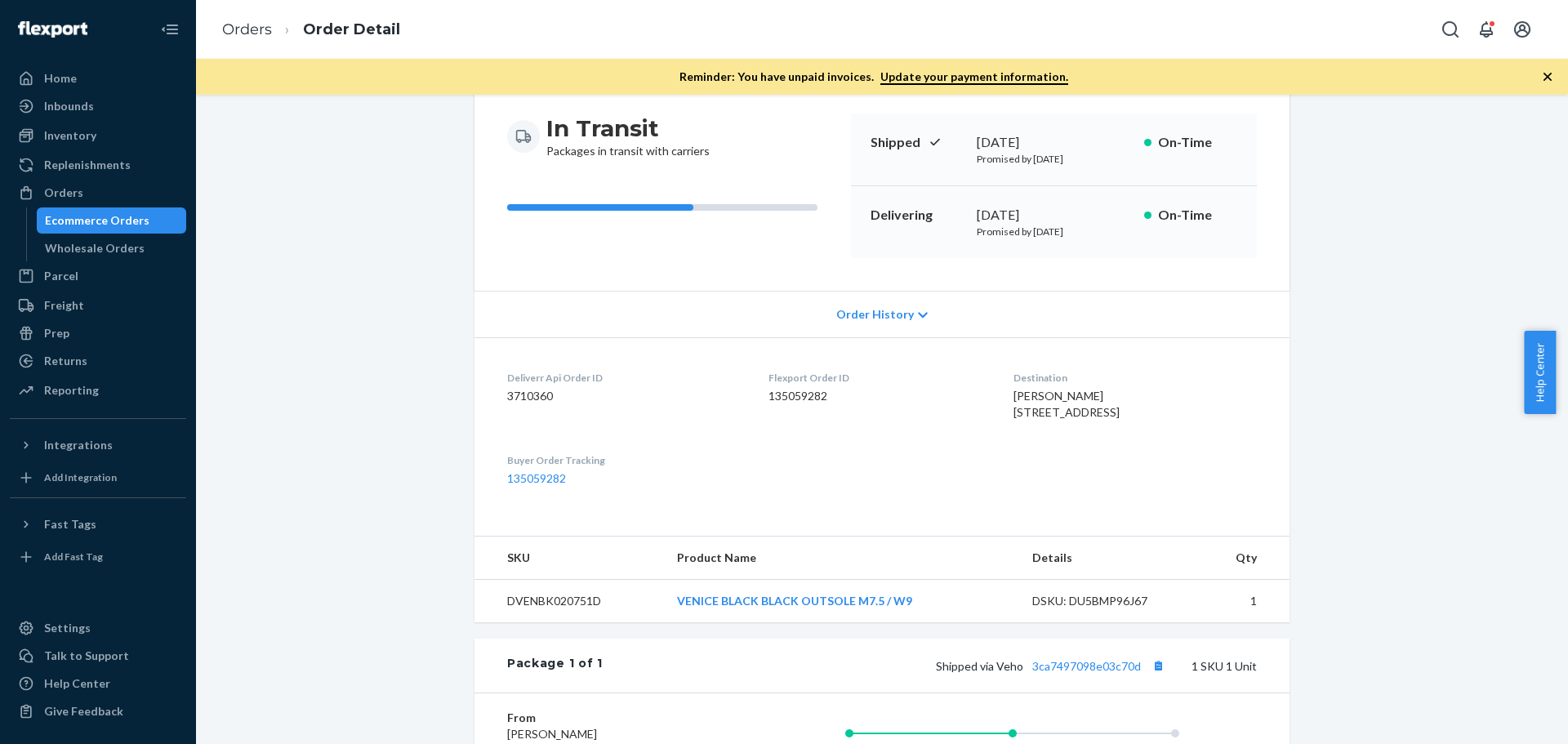
scroll to position [245, 0]
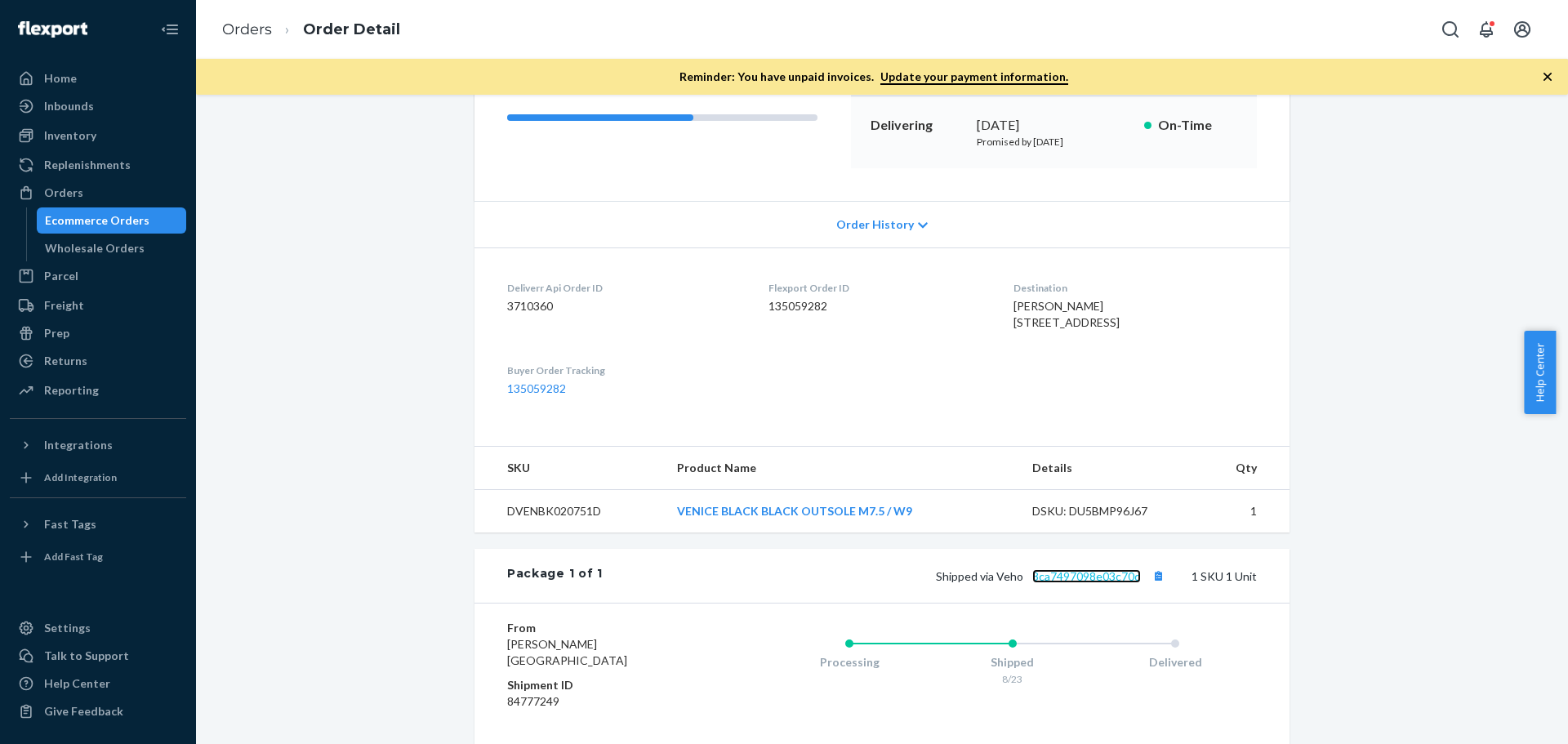
click at [1080, 583] on link "3ca7497098e03c70d" at bounding box center [1086, 576] width 108 height 14
